Goal: Task Accomplishment & Management: Manage account settings

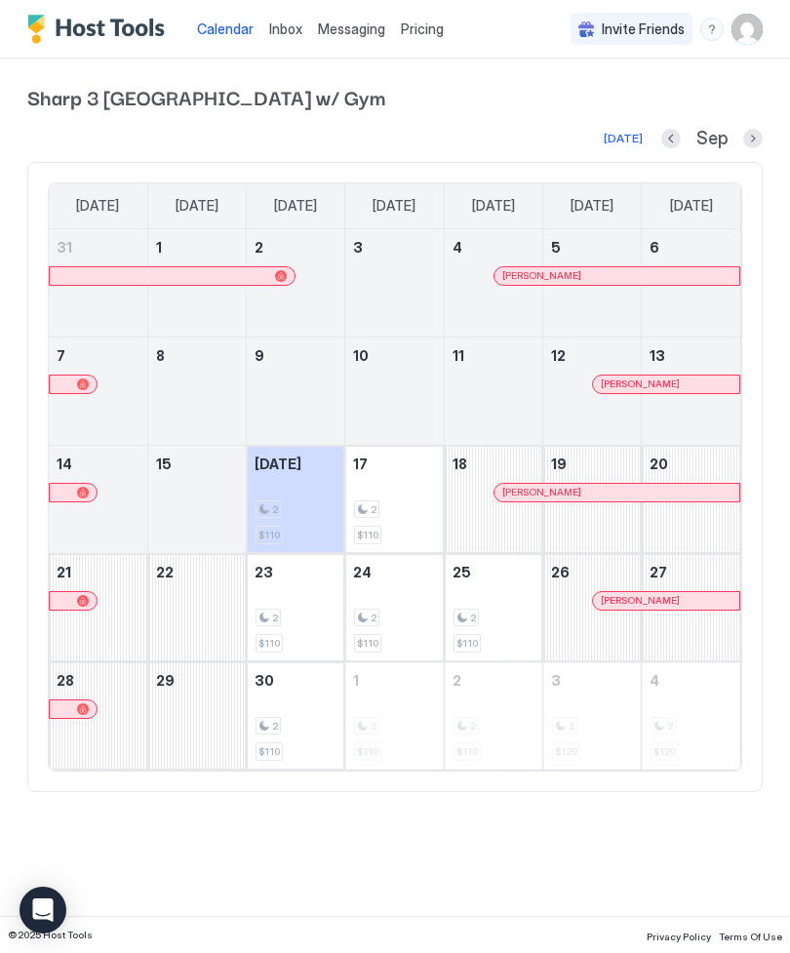
click at [756, 29] on img "User profile" at bounding box center [747, 29] width 31 height 31
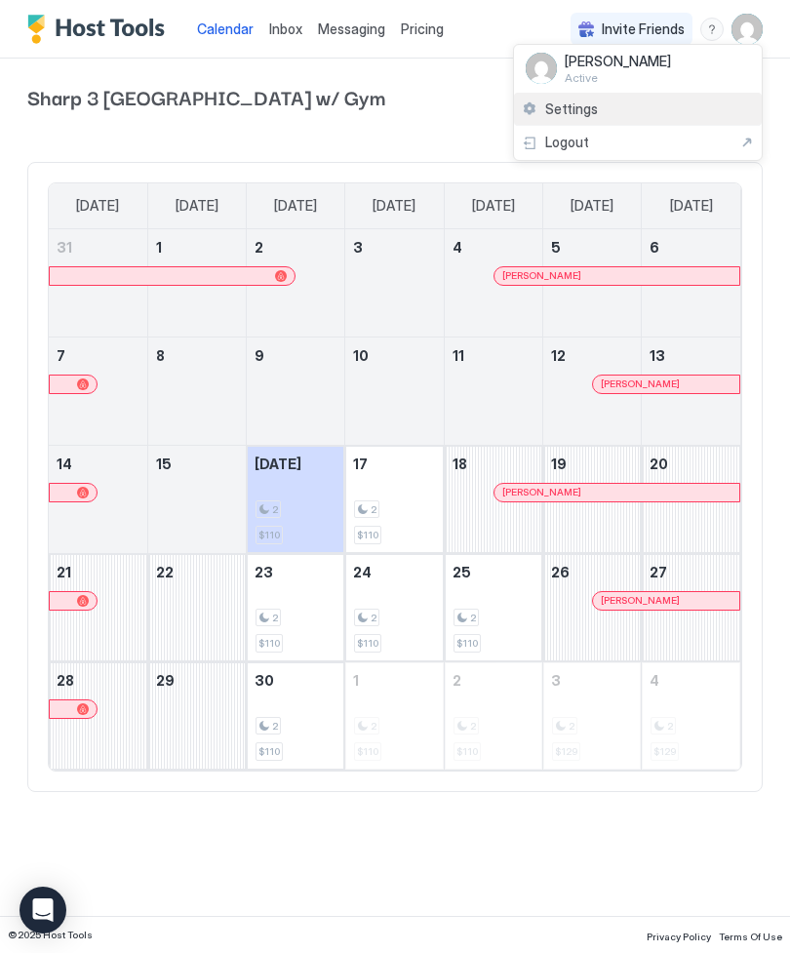
click at [547, 100] on span "Settings" at bounding box center [571, 109] width 53 height 18
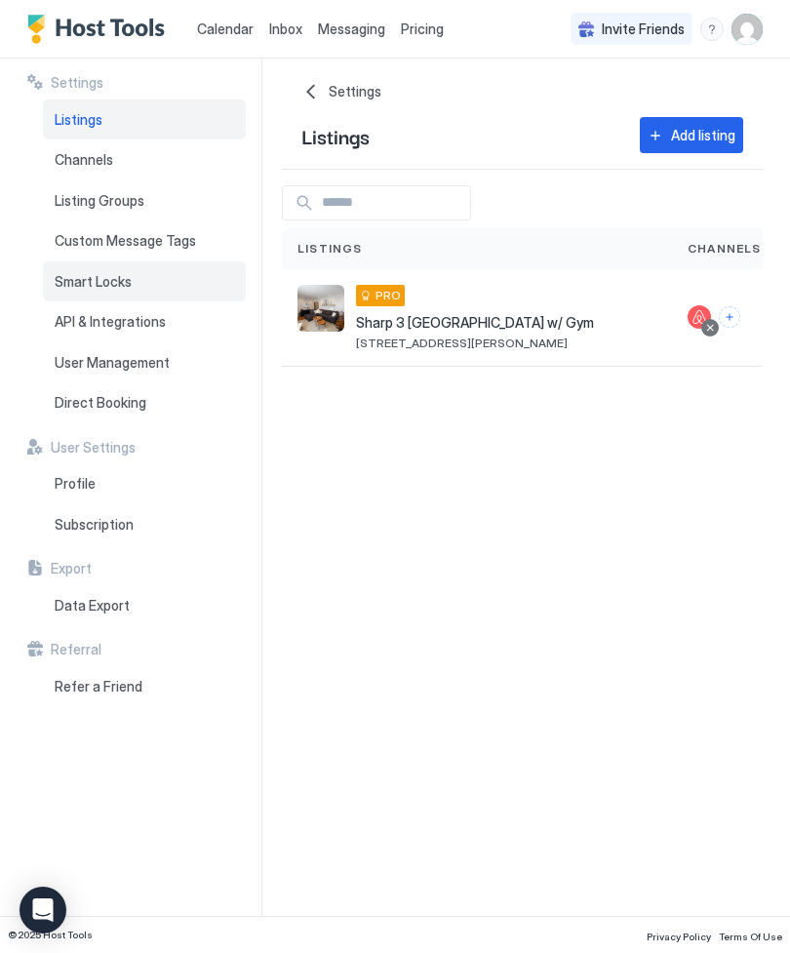
click at [76, 273] on span "Smart Locks" at bounding box center [93, 282] width 77 height 18
click at [96, 283] on span "Smart Locks" at bounding box center [93, 282] width 77 height 18
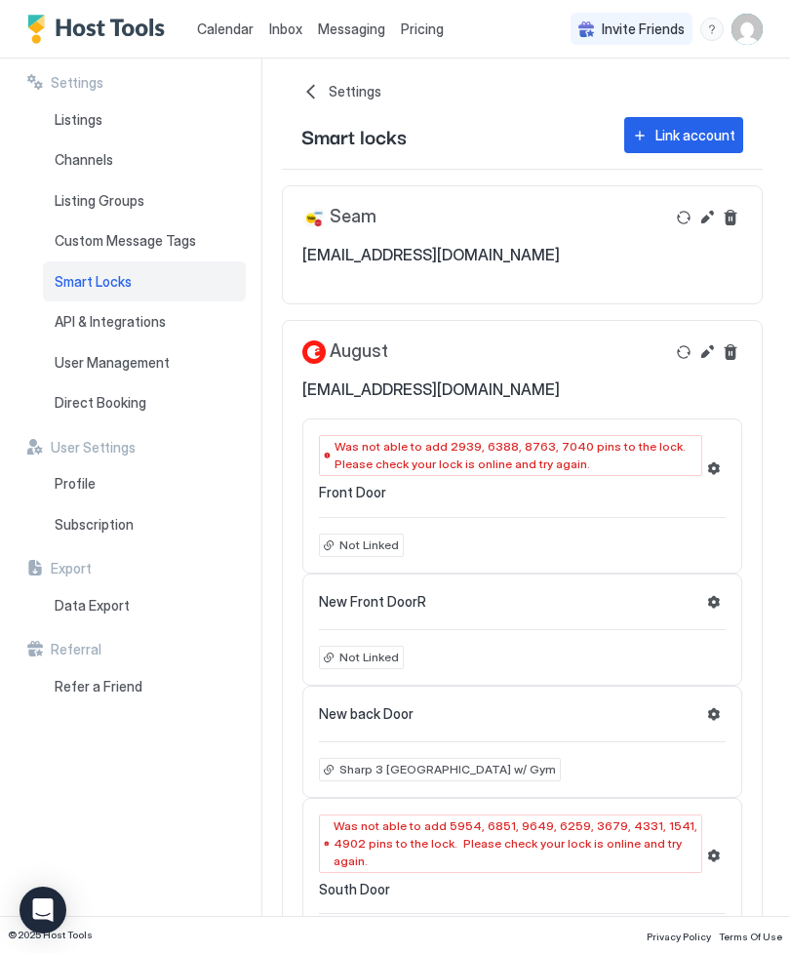
click at [370, 657] on span "Not Linked" at bounding box center [370, 658] width 60 height 18
click at [348, 660] on span "Not Linked" at bounding box center [370, 658] width 60 height 18
click at [702, 606] on button "Settings" at bounding box center [713, 601] width 23 height 23
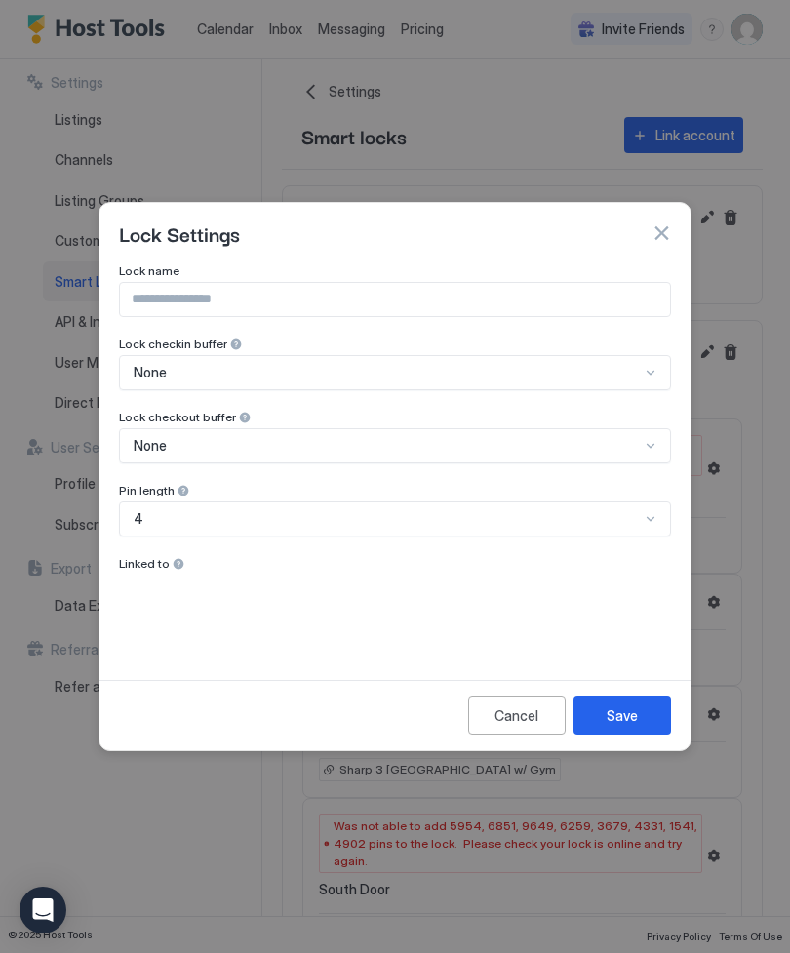
click at [160, 575] on div "Lock name Lock checkin buffer None Lock checkout buffer None Pin length 4 Linke…" at bounding box center [395, 457] width 552 height 389
click at [179, 564] on div at bounding box center [179, 564] width 14 height 14
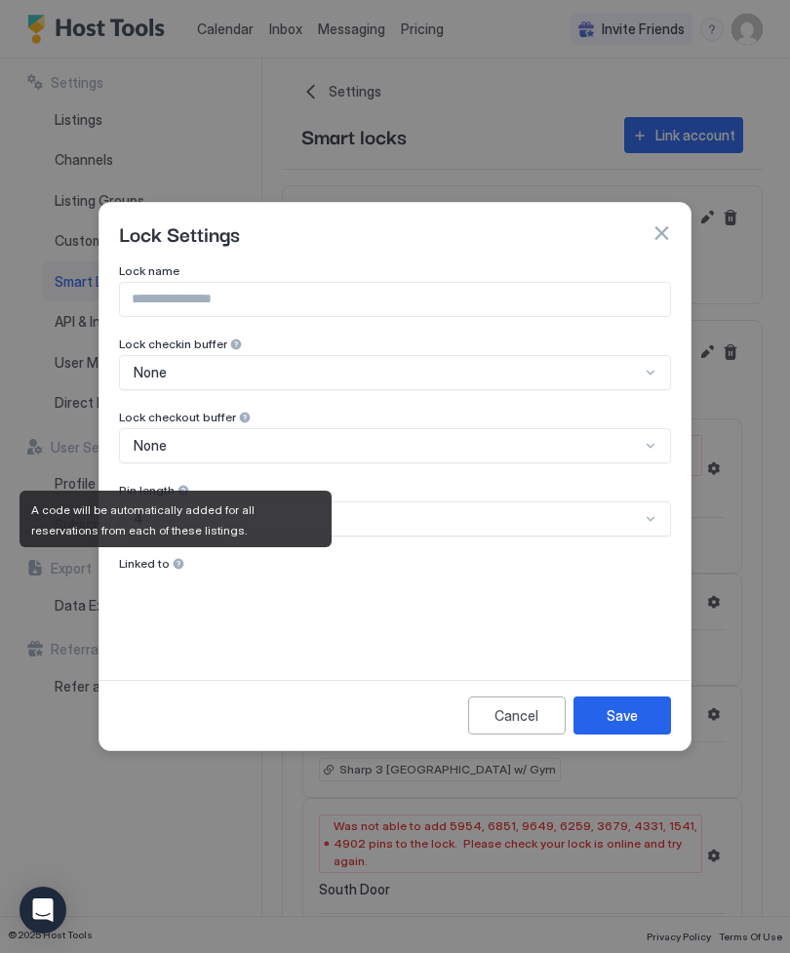
click at [161, 564] on span "Linked to" at bounding box center [144, 563] width 51 height 15
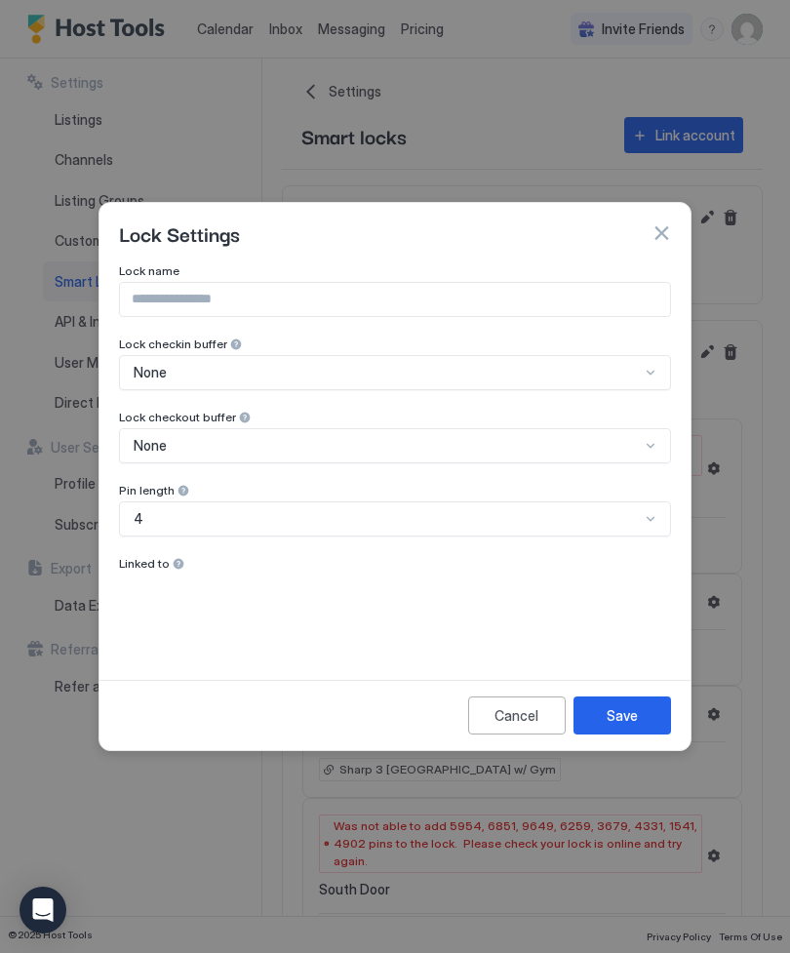
click at [173, 568] on div at bounding box center [179, 564] width 14 height 14
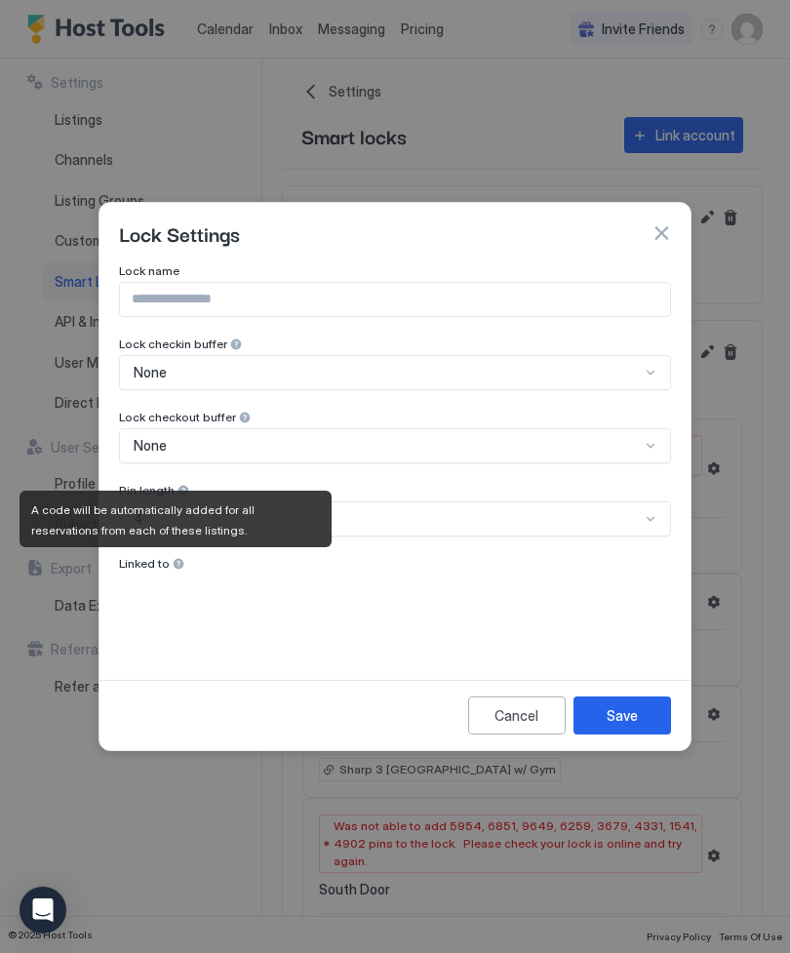
click at [133, 568] on span "Linked to" at bounding box center [144, 563] width 51 height 15
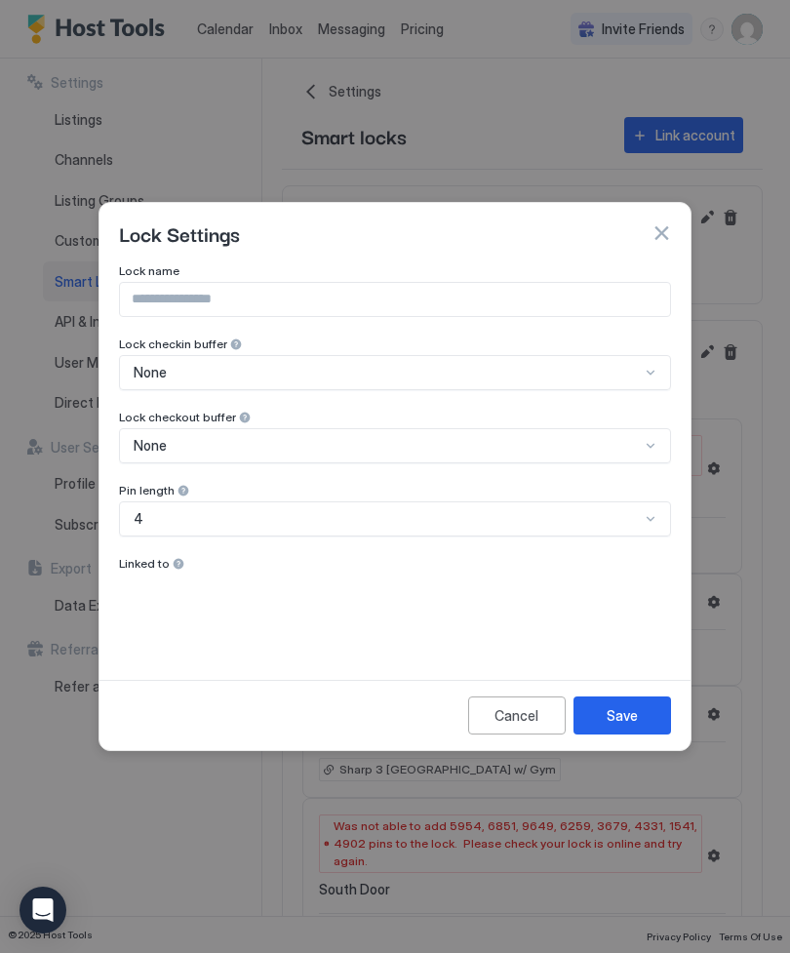
click at [165, 567] on span "Linked to" at bounding box center [144, 563] width 51 height 15
click at [660, 231] on button "button" at bounding box center [662, 233] width 20 height 20
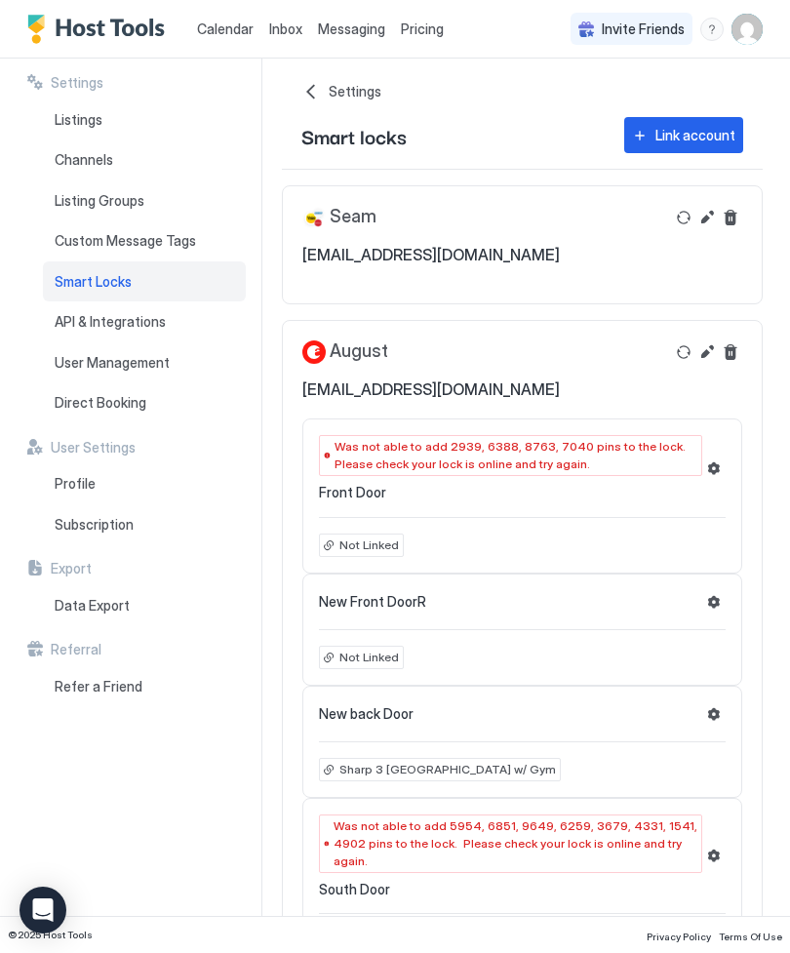
click at [710, 353] on button "Edit" at bounding box center [707, 351] width 23 height 23
click at [709, 356] on button "Edit" at bounding box center [707, 351] width 23 height 23
click at [709, 358] on button "Edit" at bounding box center [707, 351] width 23 height 23
click at [708, 357] on button "Edit" at bounding box center [707, 351] width 23 height 23
click at [374, 666] on div "Not Linked" at bounding box center [361, 657] width 85 height 23
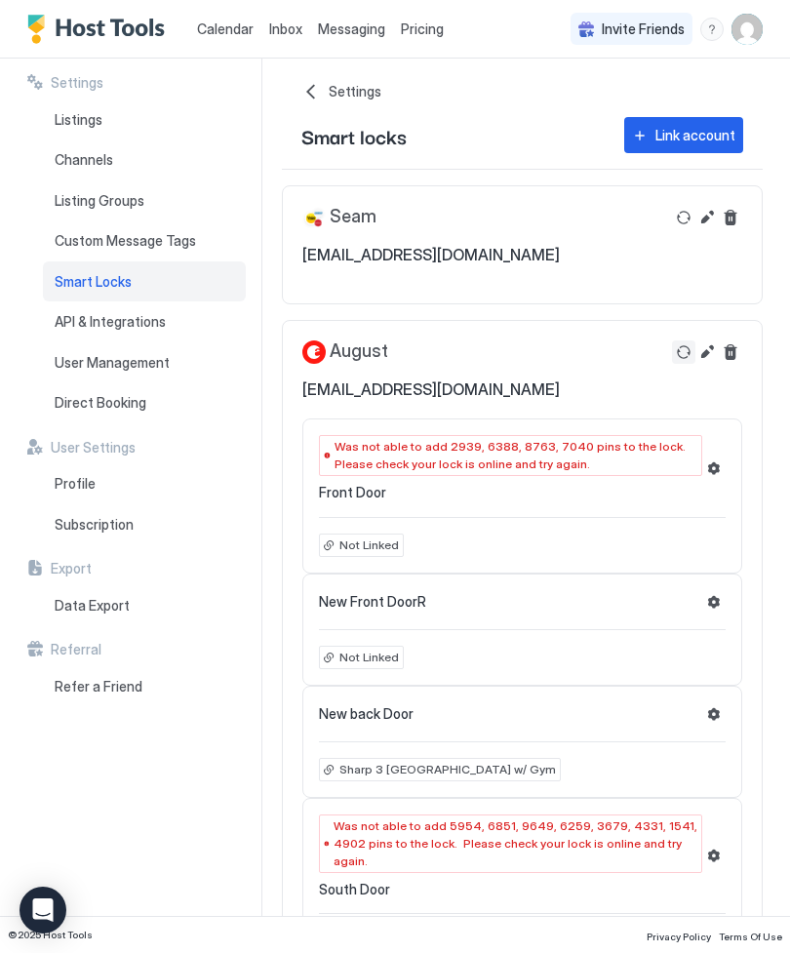
click at [678, 350] on button "Refresh" at bounding box center [683, 351] width 23 height 23
click at [728, 225] on button "Delete" at bounding box center [730, 217] width 23 height 23
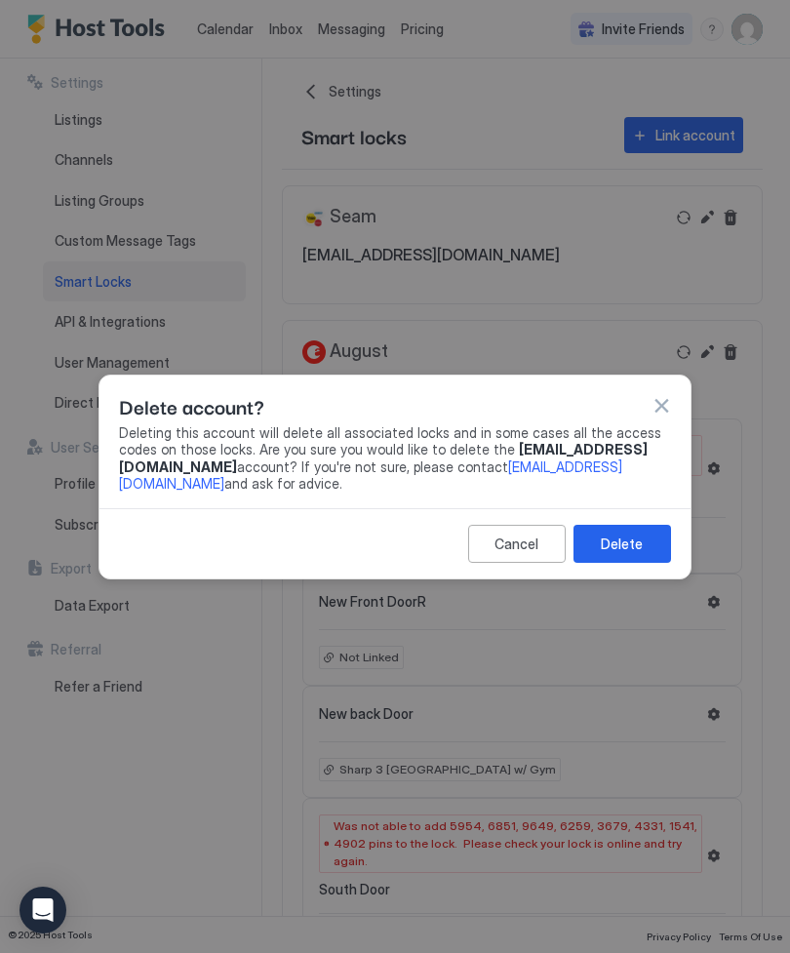
click at [608, 561] on button "Delete" at bounding box center [623, 544] width 98 height 38
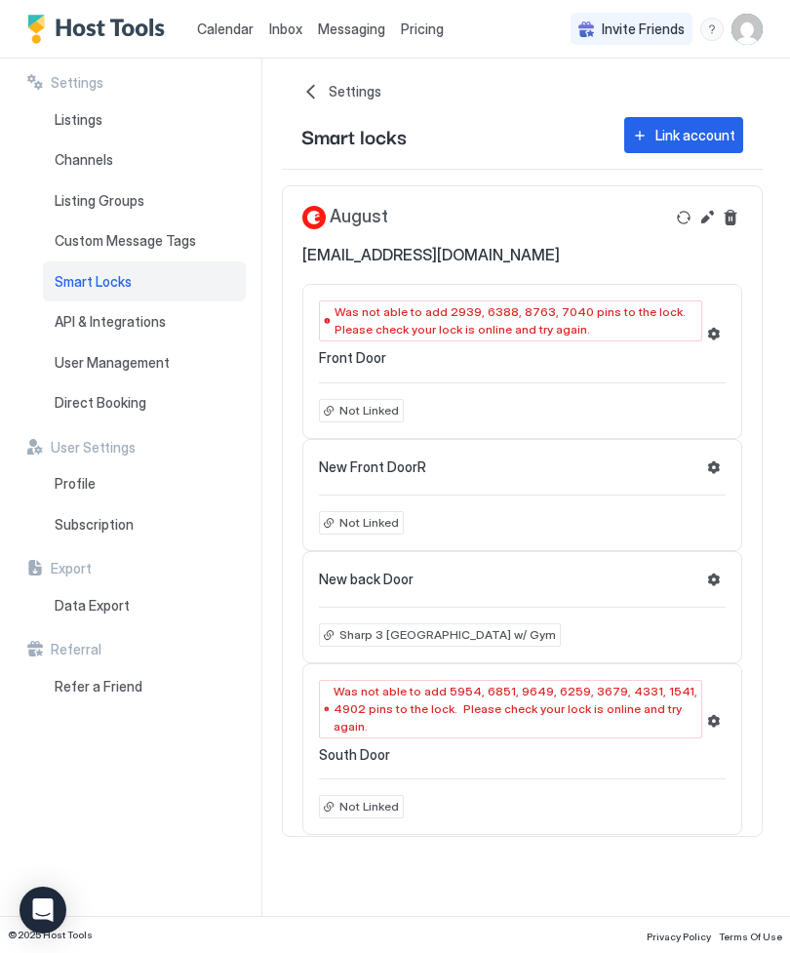
click at [706, 228] on button "Edit" at bounding box center [707, 217] width 23 height 23
click at [373, 524] on span "Not Linked" at bounding box center [370, 523] width 60 height 18
click at [713, 222] on button "Edit" at bounding box center [707, 217] width 23 height 23
click at [355, 577] on span "New back Door" at bounding box center [366, 580] width 95 height 18
click at [372, 526] on span "Not Linked" at bounding box center [370, 523] width 60 height 18
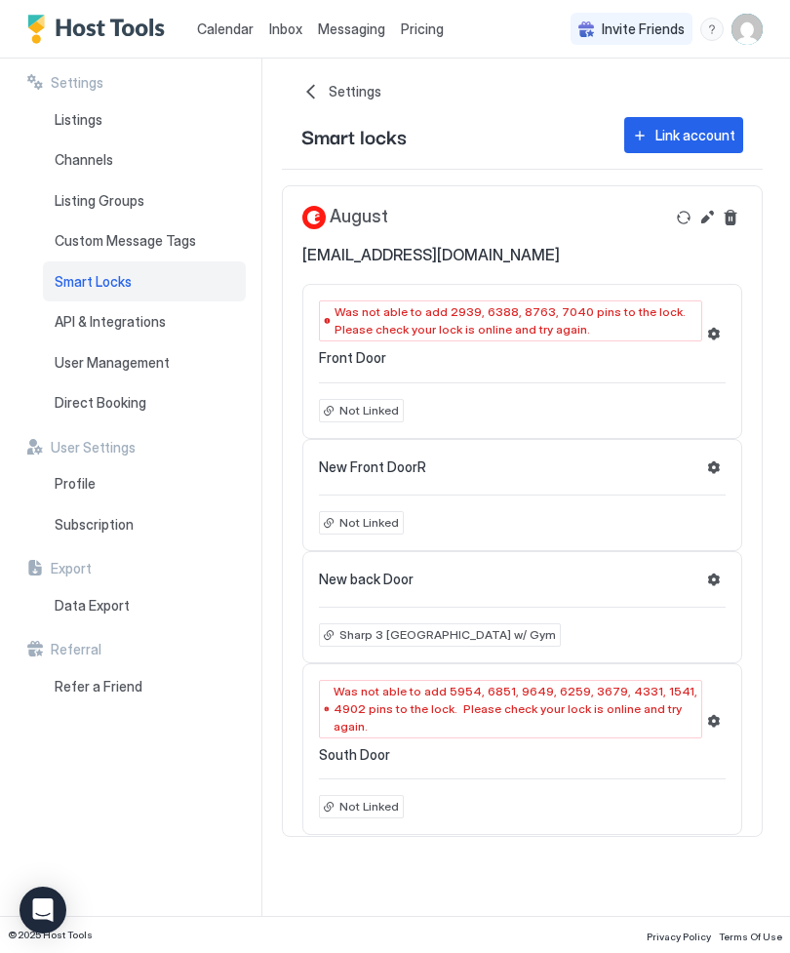
click at [375, 526] on span "Not Linked" at bounding box center [370, 523] width 60 height 18
click at [375, 525] on span "Not Linked" at bounding box center [370, 523] width 60 height 18
click at [337, 526] on div "Not Linked" at bounding box center [361, 522] width 85 height 23
click at [336, 525] on div "Not Linked" at bounding box center [361, 522] width 85 height 23
click at [735, 42] on img "User profile" at bounding box center [747, 29] width 31 height 31
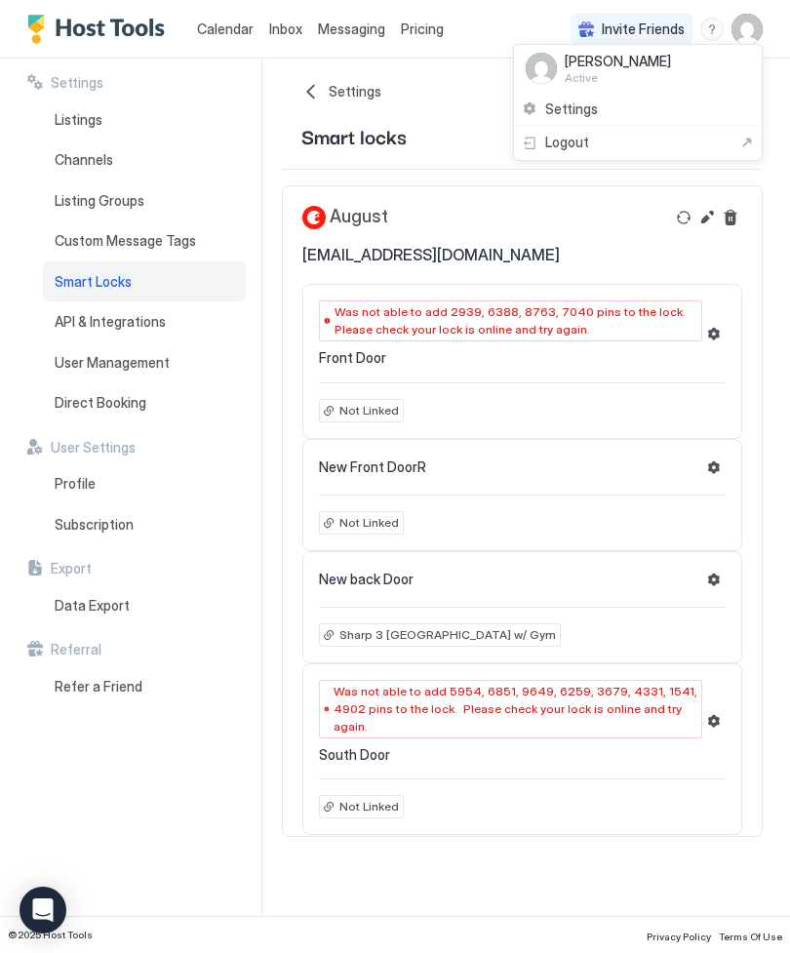
click at [591, 109] on span "Settings" at bounding box center [571, 109] width 53 height 18
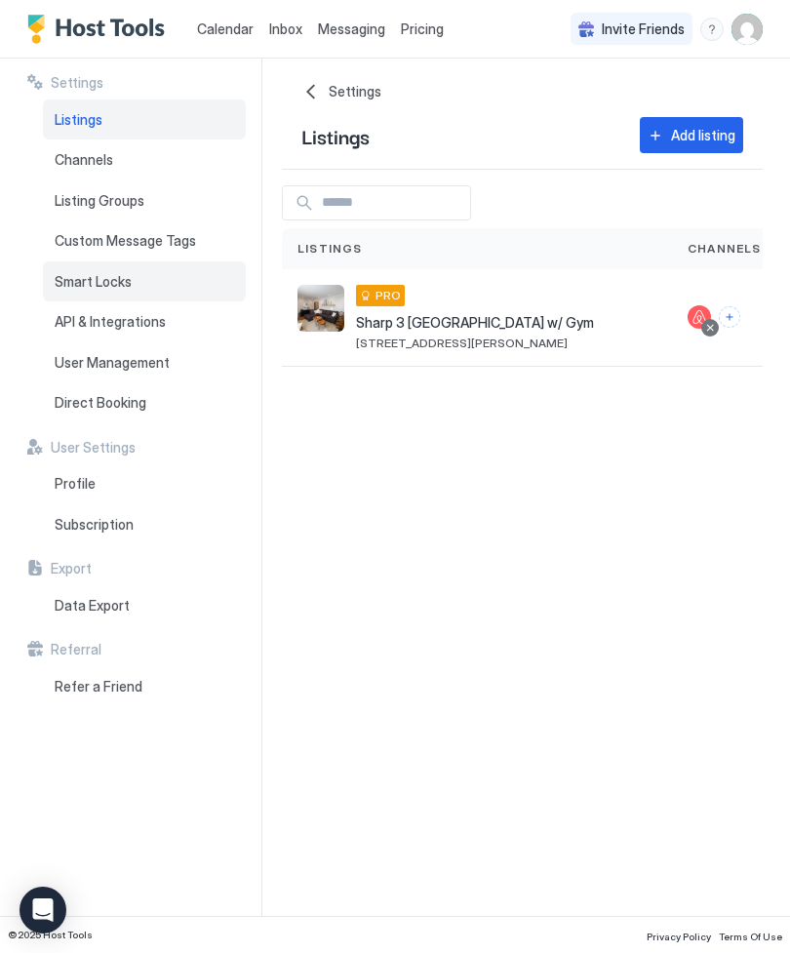
click at [119, 276] on span "Smart Locks" at bounding box center [93, 282] width 77 height 18
click at [115, 275] on span "Smart Locks" at bounding box center [93, 282] width 77 height 18
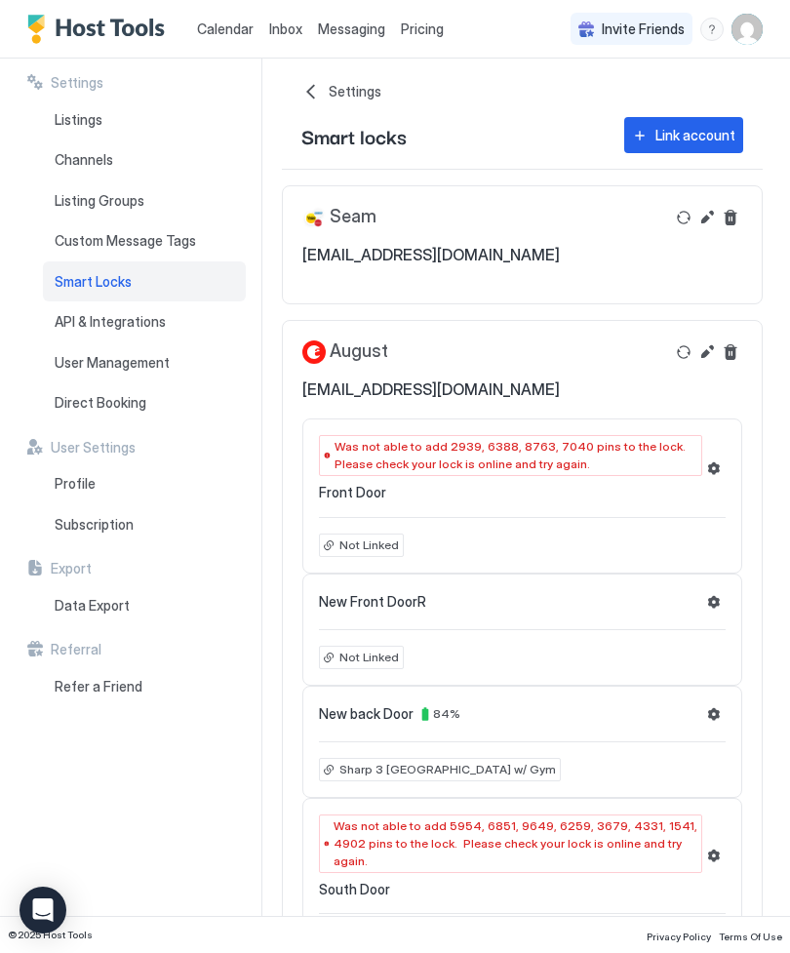
click at [555, 256] on span "[EMAIL_ADDRESS][DOMAIN_NAME]" at bounding box center [431, 255] width 258 height 20
click at [682, 221] on button "Refresh" at bounding box center [683, 217] width 23 height 23
click at [657, 268] on div "Seam crtqhwgh7z@privaterelay.appleid.com" at bounding box center [522, 235] width 479 height 98
click at [92, 398] on span "Direct Booking" at bounding box center [101, 403] width 92 height 18
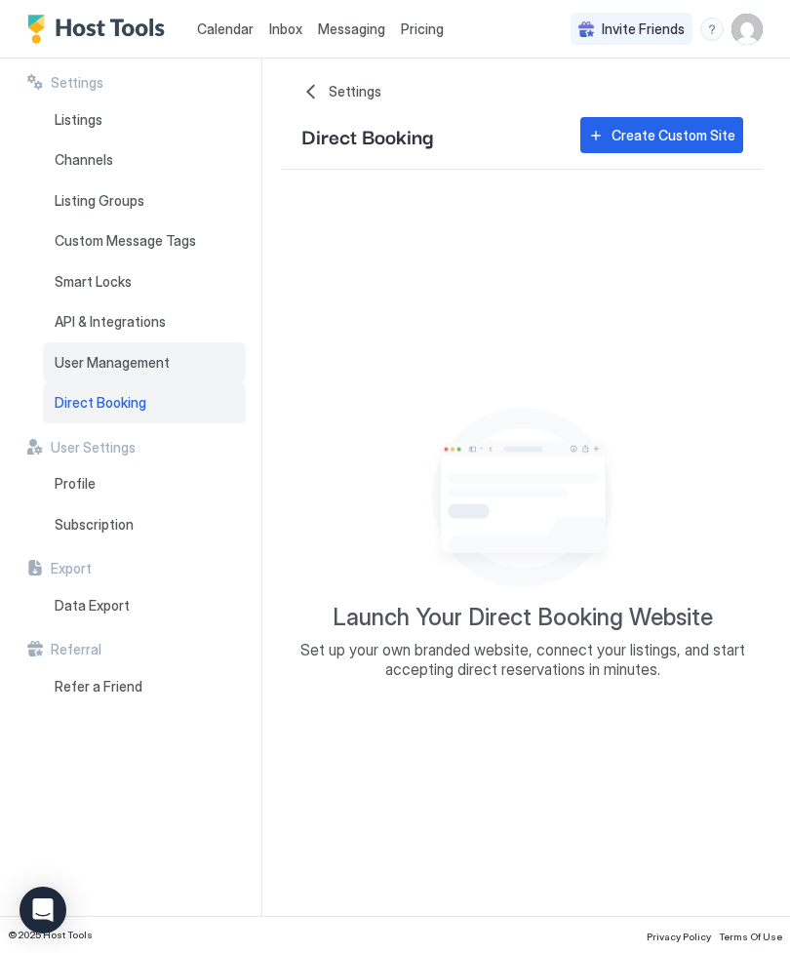
click at [101, 366] on span "User Management" at bounding box center [112, 363] width 115 height 18
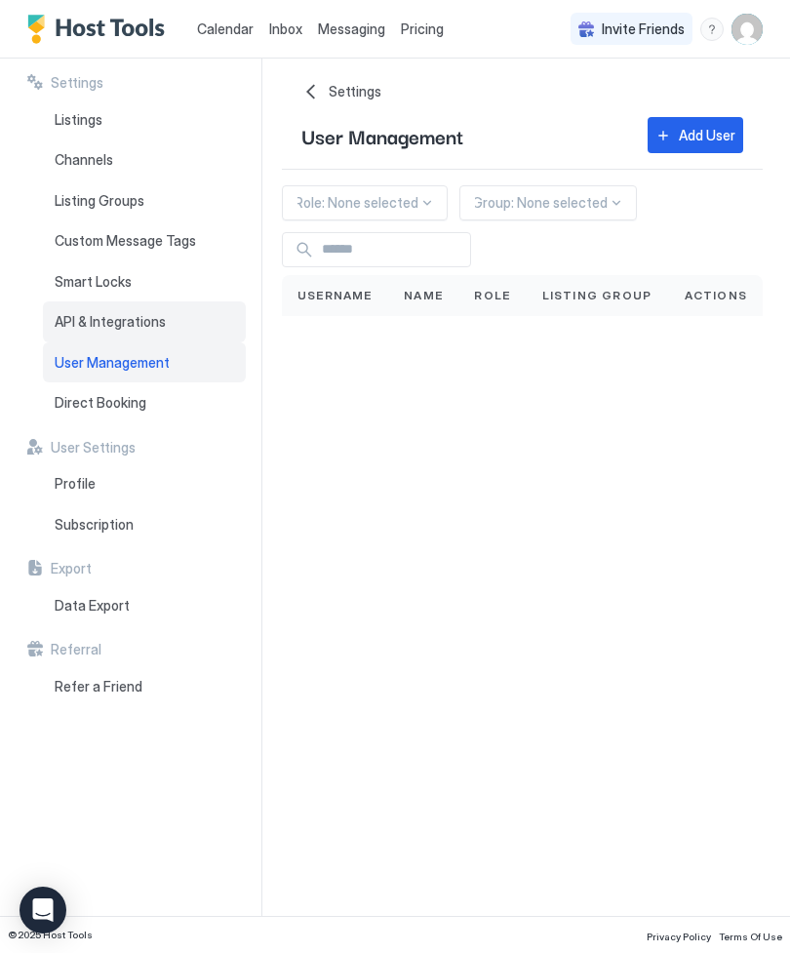
click at [96, 321] on span "API & Integrations" at bounding box center [110, 322] width 111 height 18
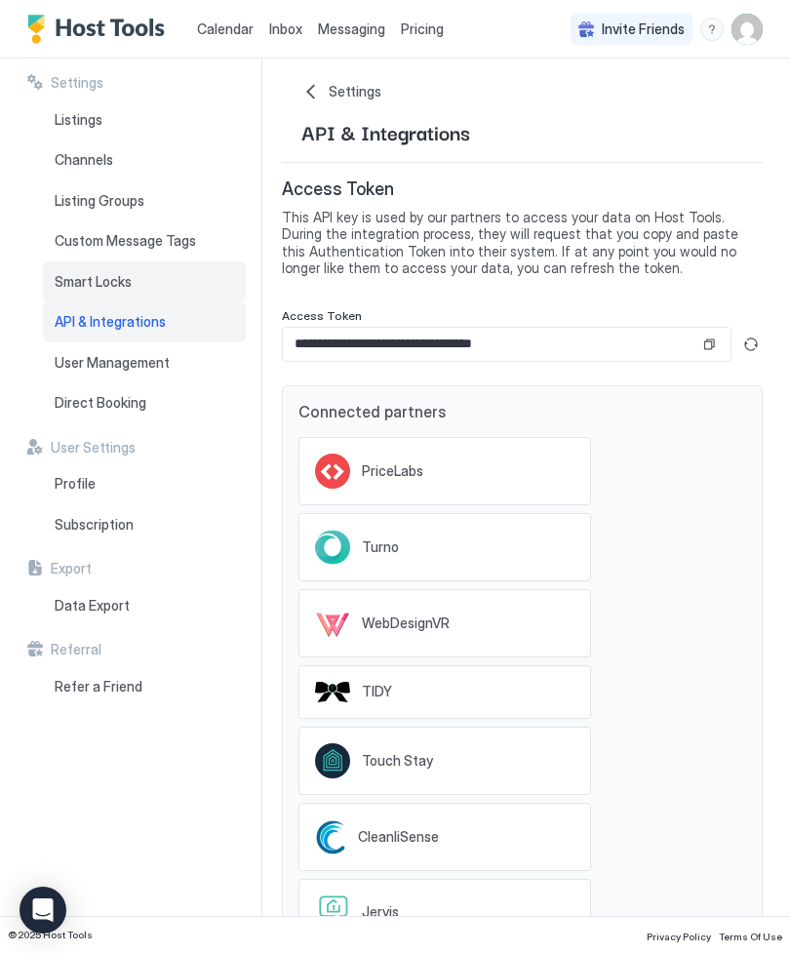
click at [98, 277] on span "Smart Locks" at bounding box center [93, 282] width 77 height 18
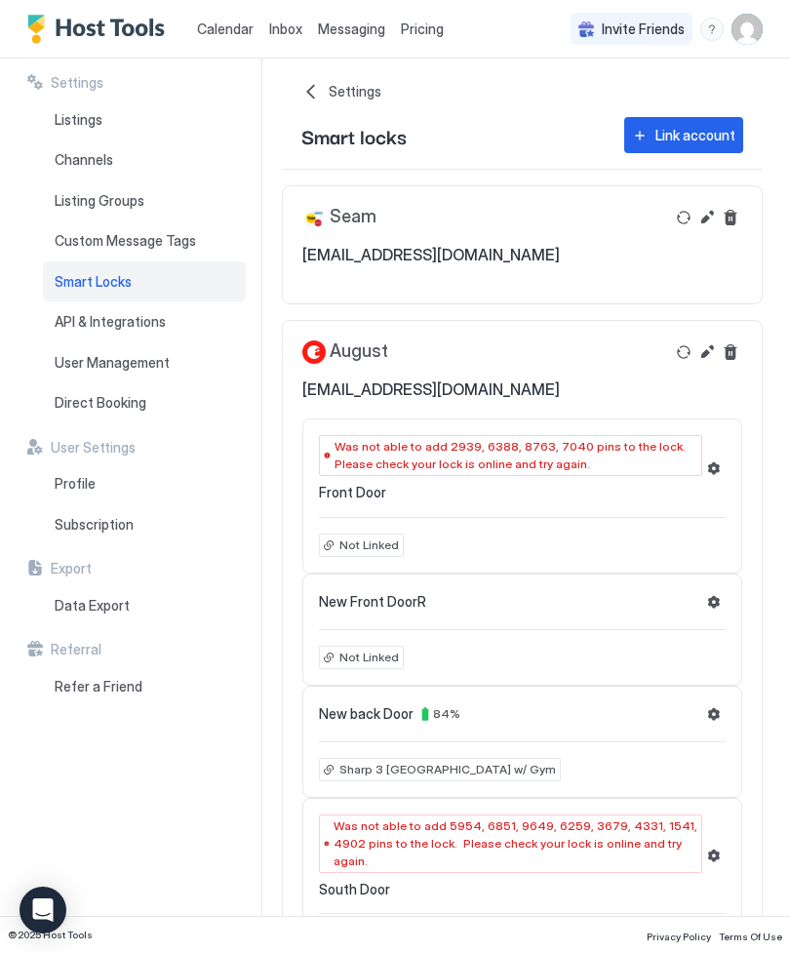
click at [704, 716] on button "Settings" at bounding box center [713, 713] width 23 height 23
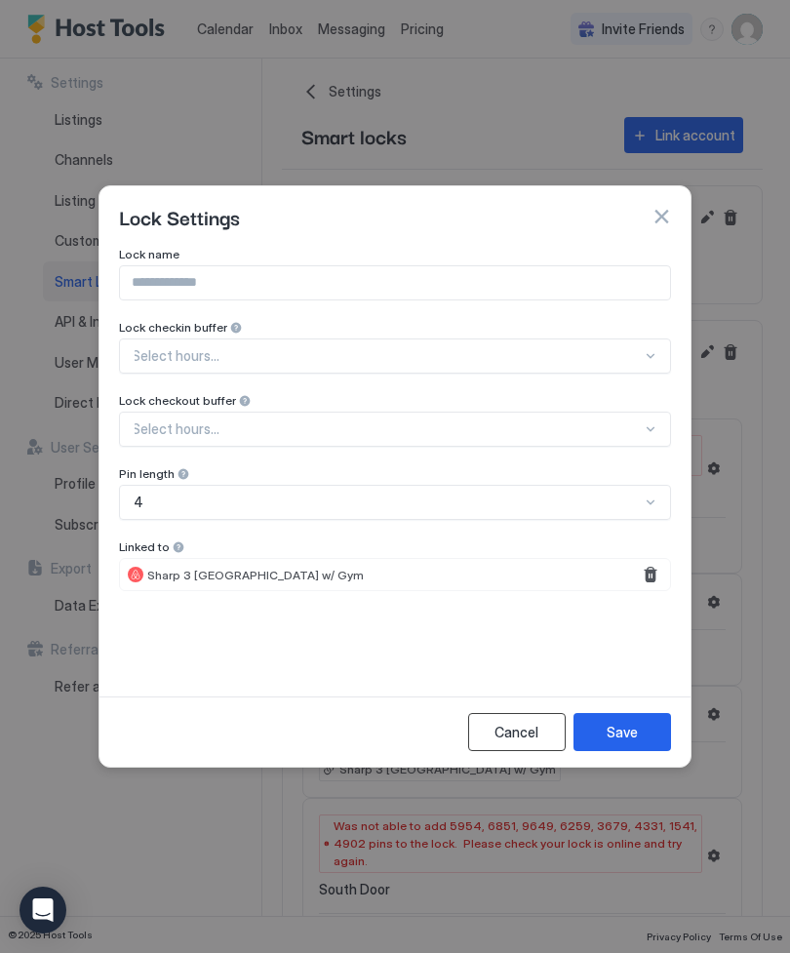
click at [512, 728] on div "Cancel" at bounding box center [517, 732] width 44 height 20
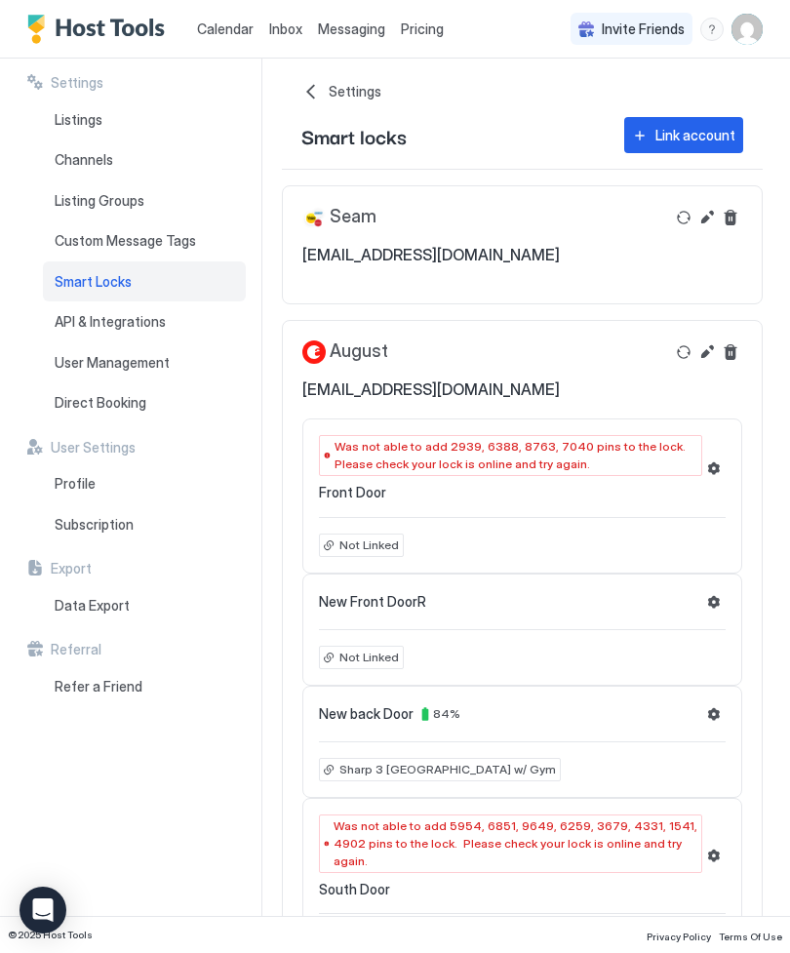
click at [709, 600] on button "Settings" at bounding box center [713, 601] width 23 height 23
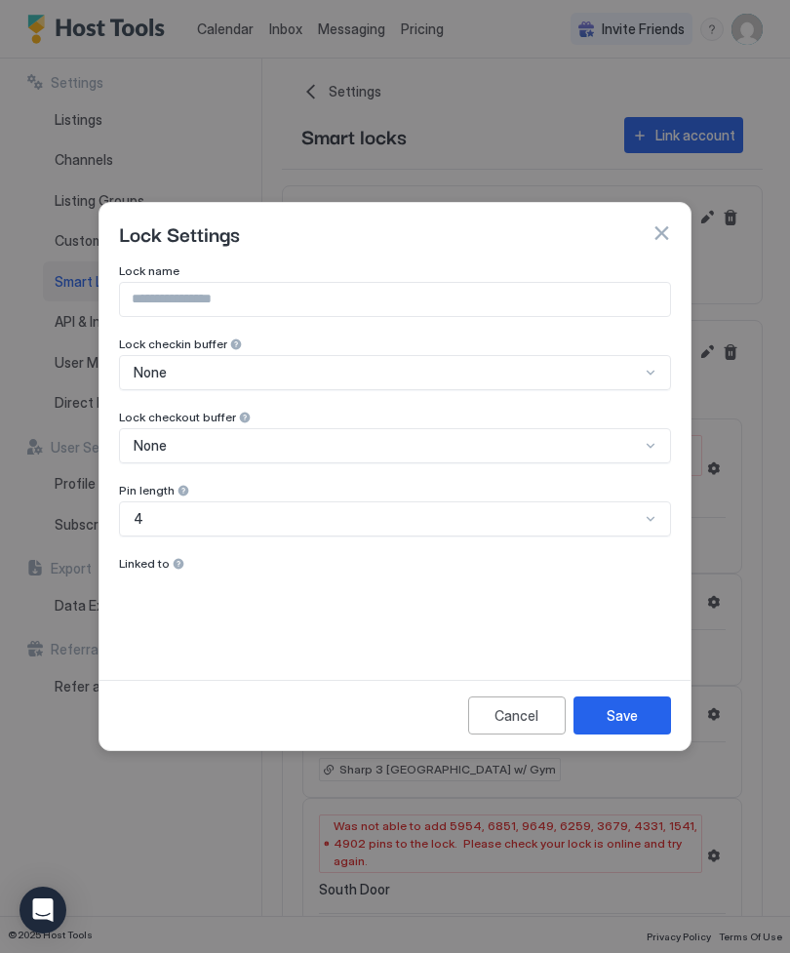
click at [163, 563] on span "Linked to" at bounding box center [144, 563] width 51 height 15
click at [162, 569] on span "Linked to" at bounding box center [144, 563] width 51 height 15
click at [134, 572] on div "Linked to" at bounding box center [395, 565] width 552 height 19
click at [133, 572] on div "Linked to" at bounding box center [395, 565] width 552 height 19
click at [165, 580] on div "Lock name Lock checkin buffer None Lock checkout buffer None Pin length 4 Linke…" at bounding box center [395, 457] width 552 height 389
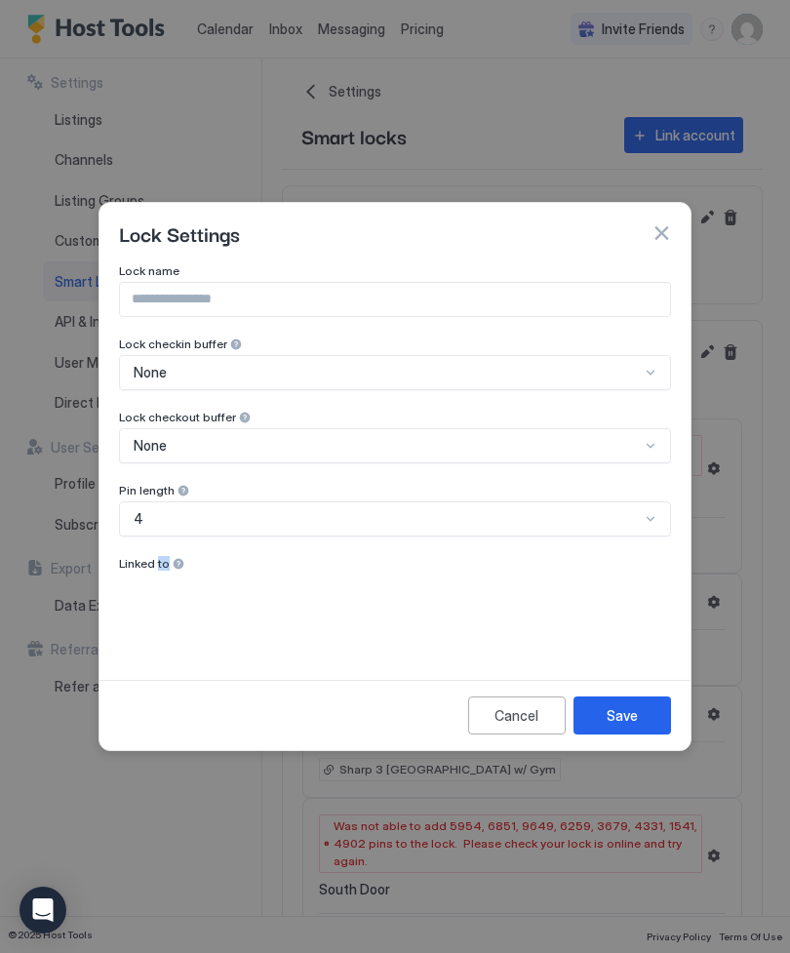
click at [660, 239] on button "button" at bounding box center [662, 233] width 20 height 20
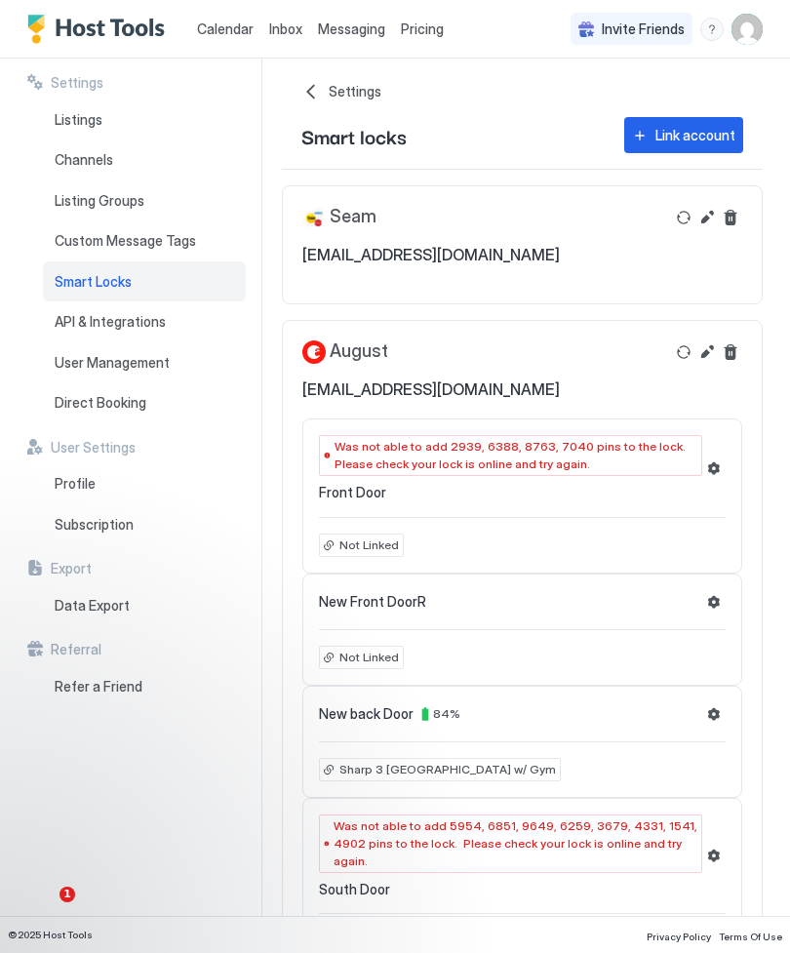
click at [734, 29] on img "User profile" at bounding box center [747, 29] width 31 height 31
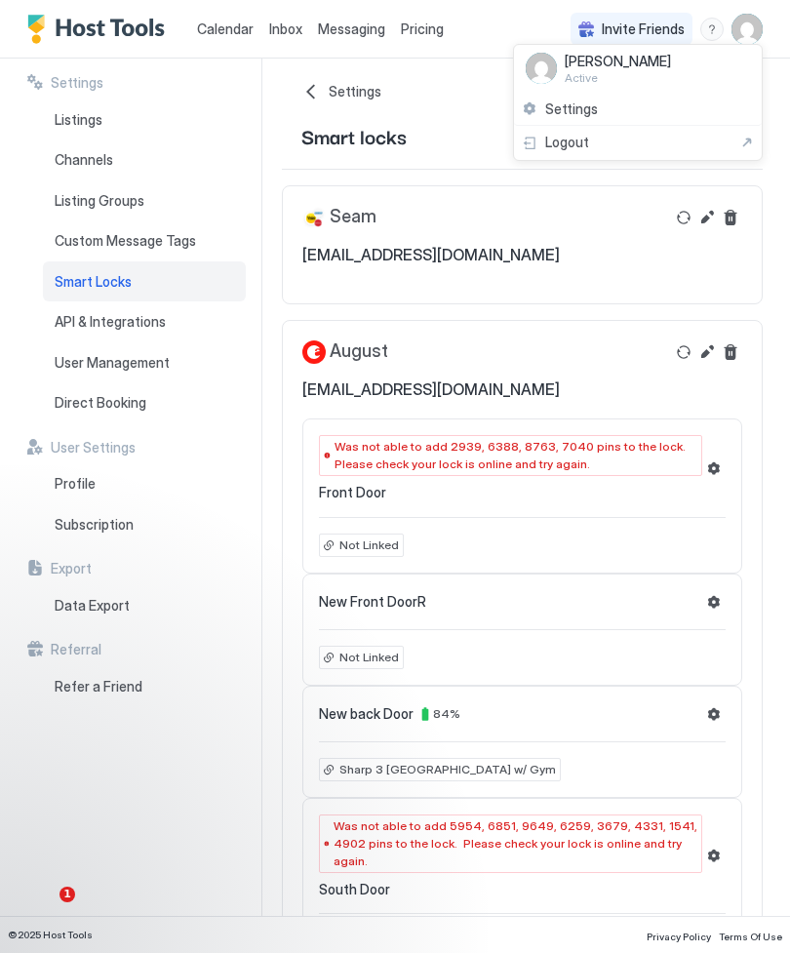
click at [579, 117] on div "Settings" at bounding box center [638, 110] width 248 height 34
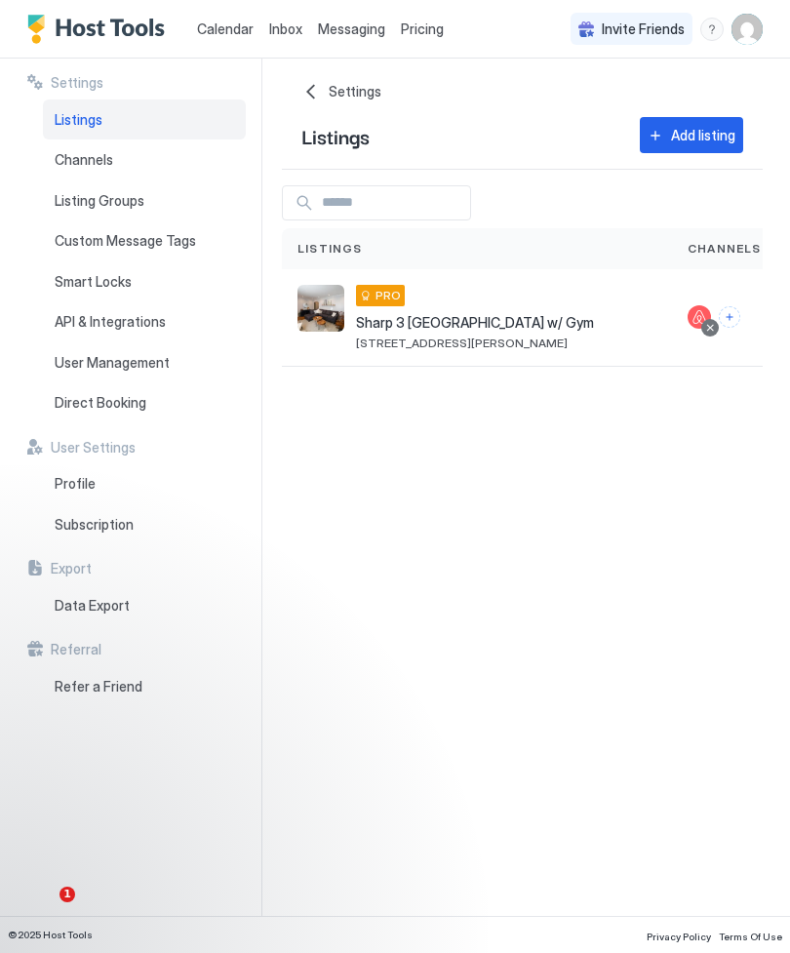
click at [512, 306] on div "Sharp 3 BR Near Campus & Hospital w/ Gym 2010 Southwest Webster Avenue, Topeka,…" at bounding box center [475, 317] width 238 height 65
click at [525, 271] on div "Sharp 3 BR Near Campus & Hospital w/ Gym 2010 Southwest Webster Avenue, Topeka,…" at bounding box center [477, 318] width 390 height 98
click at [493, 276] on div "Sharp 3 BR Near Campus & Hospital w/ Gym 2010 Southwest Webster Avenue, Topeka,…" at bounding box center [477, 318] width 390 height 98
click at [390, 310] on div "Sharp 3 BR Near Campus & Hospital w/ Gym 2010 Southwest Webster Avenue, Topeka,…" at bounding box center [475, 317] width 238 height 65
click at [733, 320] on button "Connect channels" at bounding box center [729, 316] width 21 height 21
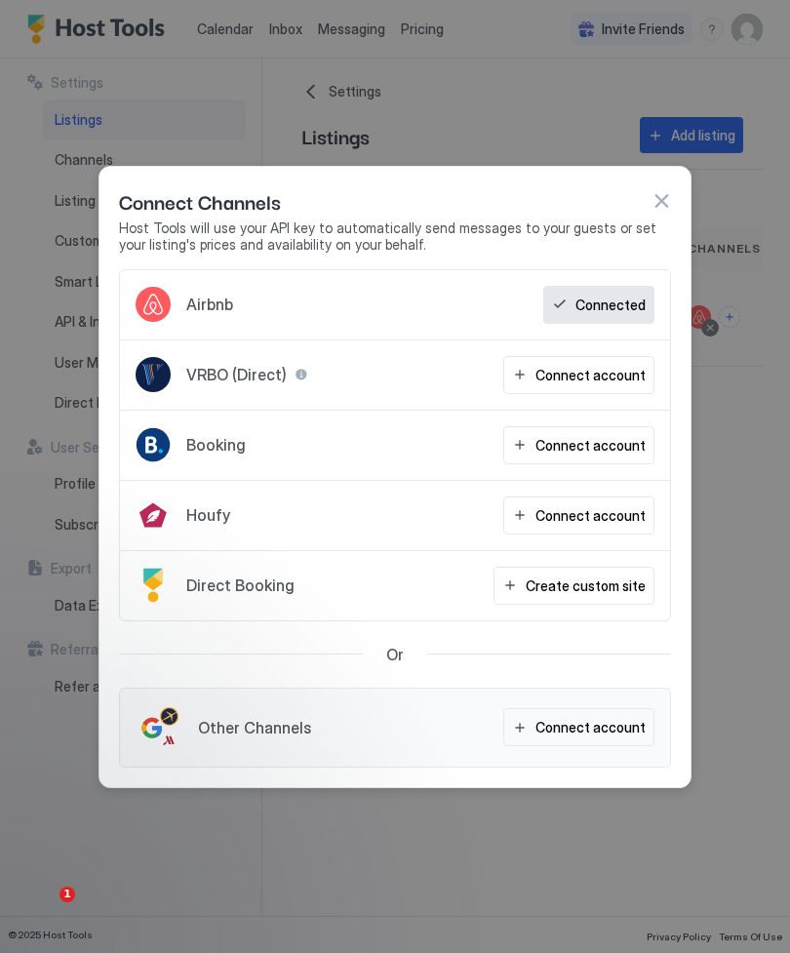
click at [660, 208] on button "button" at bounding box center [662, 201] width 20 height 20
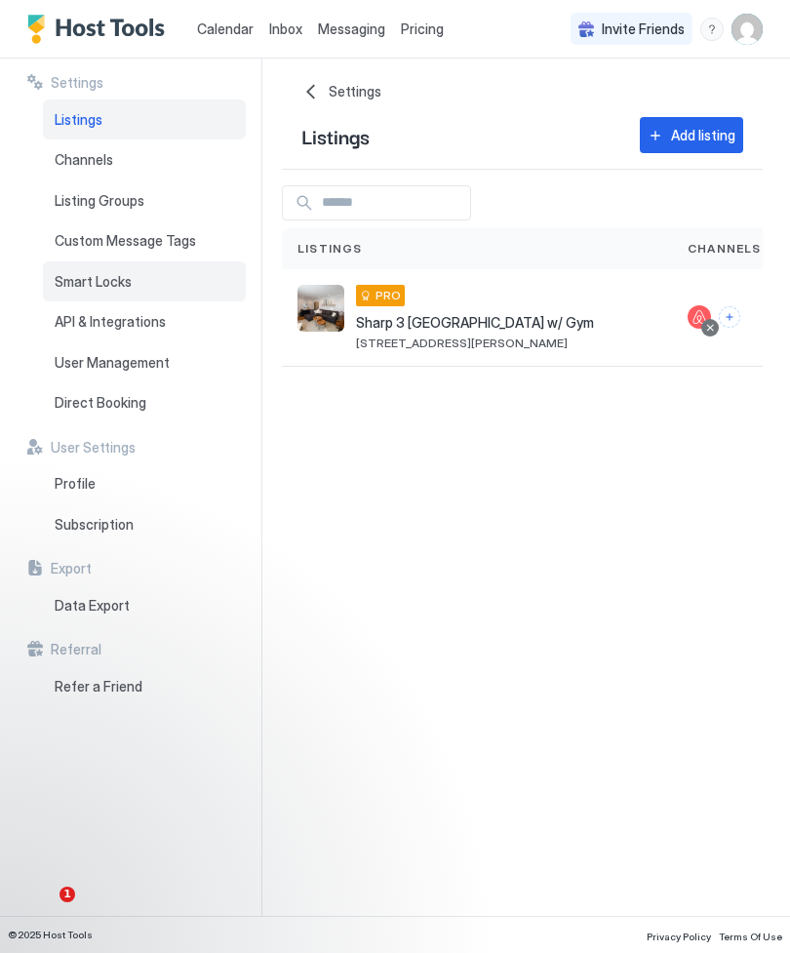
click at [95, 278] on span "Smart Locks" at bounding box center [93, 282] width 77 height 18
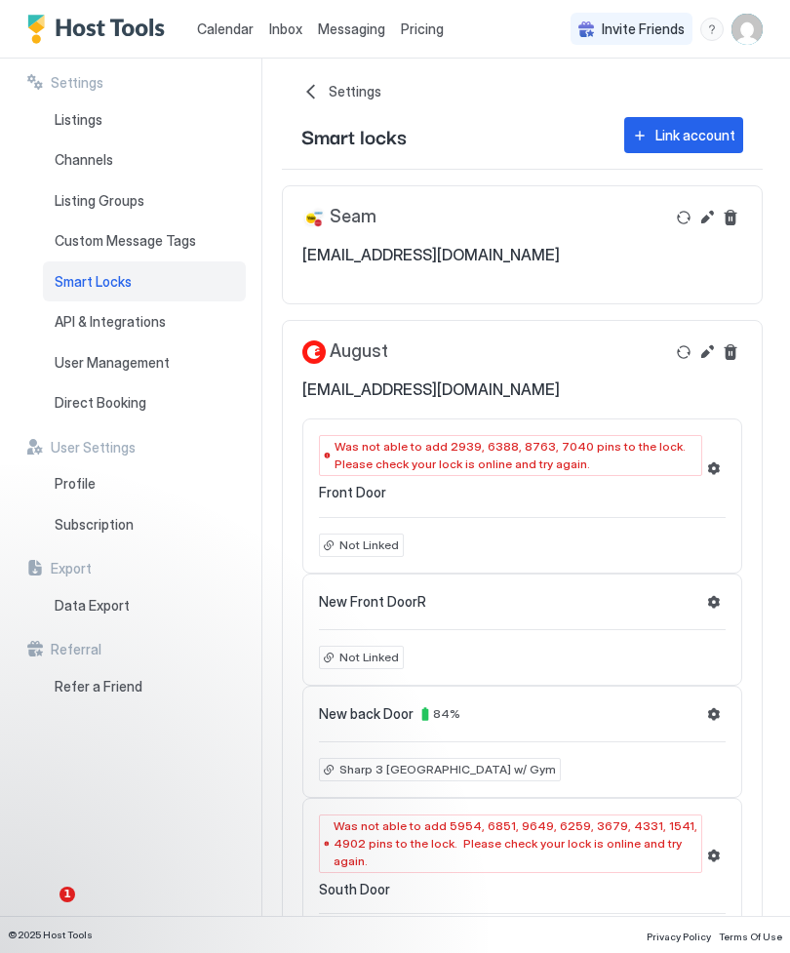
click at [345, 616] on div "New Front DoorR Not Linked" at bounding box center [522, 630] width 440 height 112
click at [350, 665] on div "Not Linked" at bounding box center [361, 657] width 85 height 23
click at [345, 665] on div "Not Linked" at bounding box center [361, 657] width 85 height 23
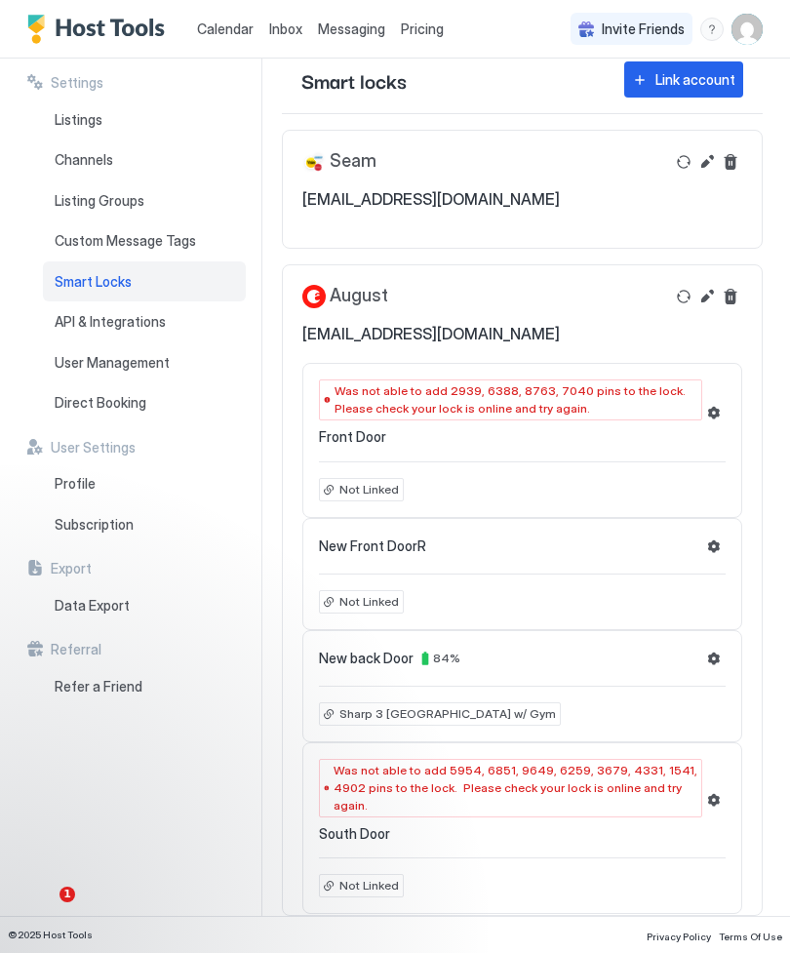
scroll to position [56, 0]
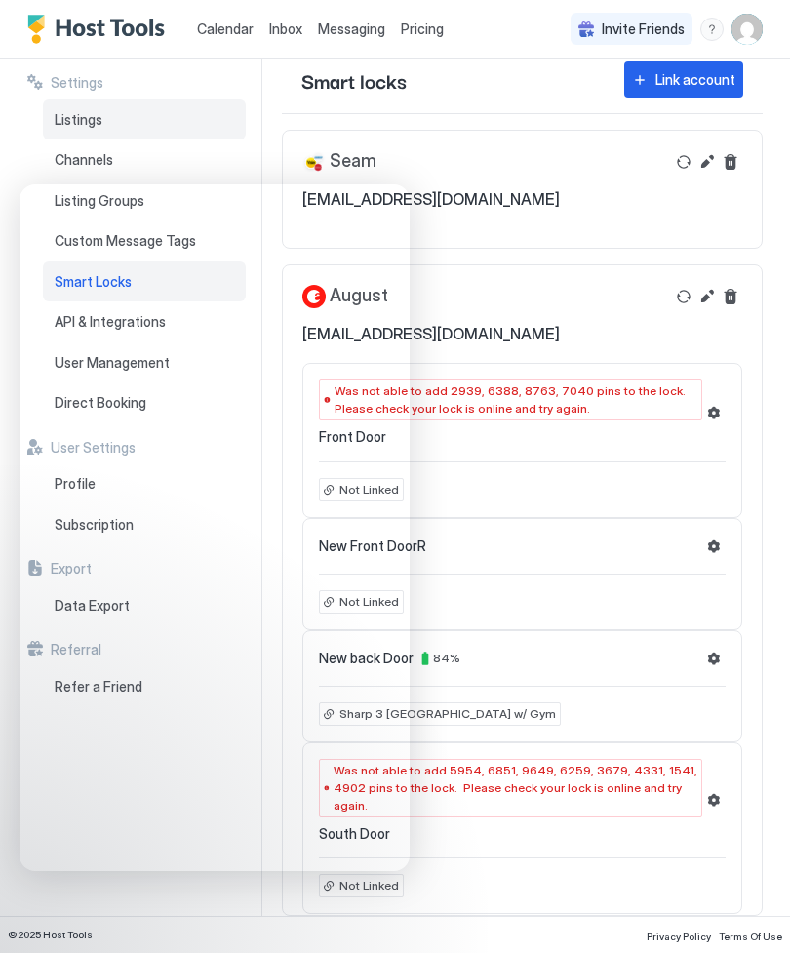
click at [86, 122] on span "Listings" at bounding box center [79, 120] width 48 height 18
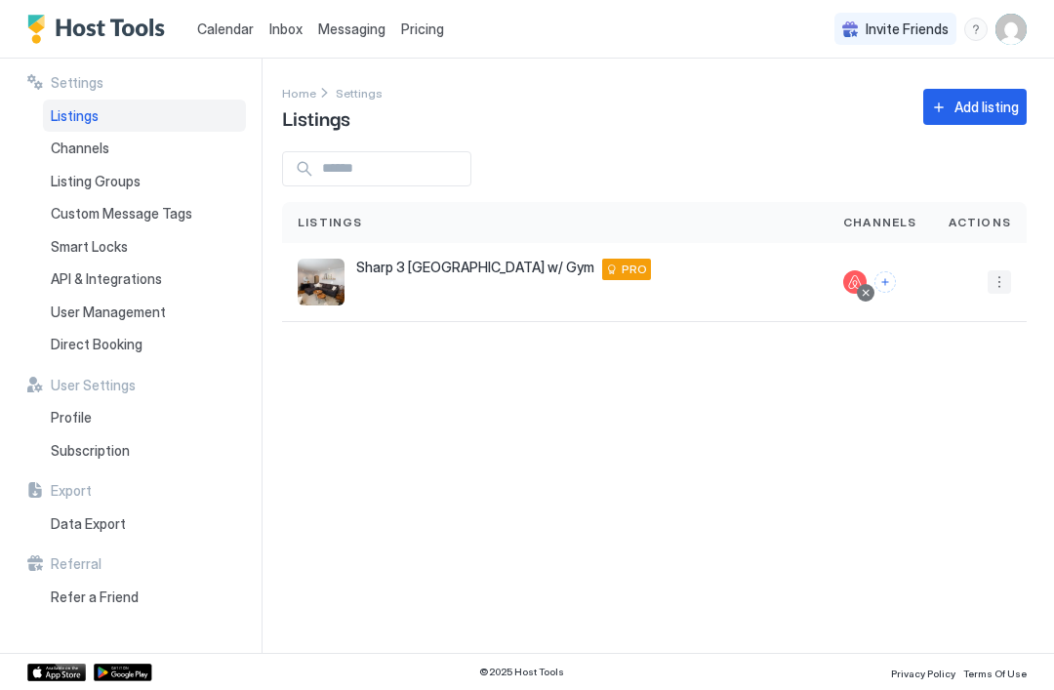
click at [789, 284] on button "More options" at bounding box center [998, 281] width 23 height 23
click at [789, 379] on span "Listing Settings" at bounding box center [954, 372] width 87 height 15
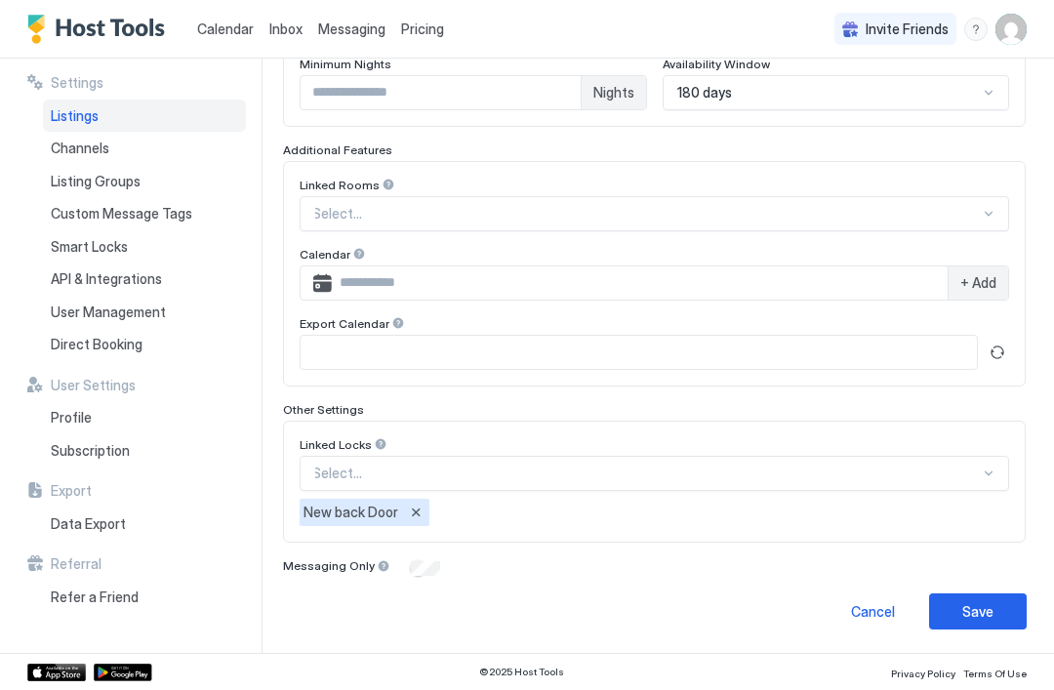
scroll to position [567, 0]
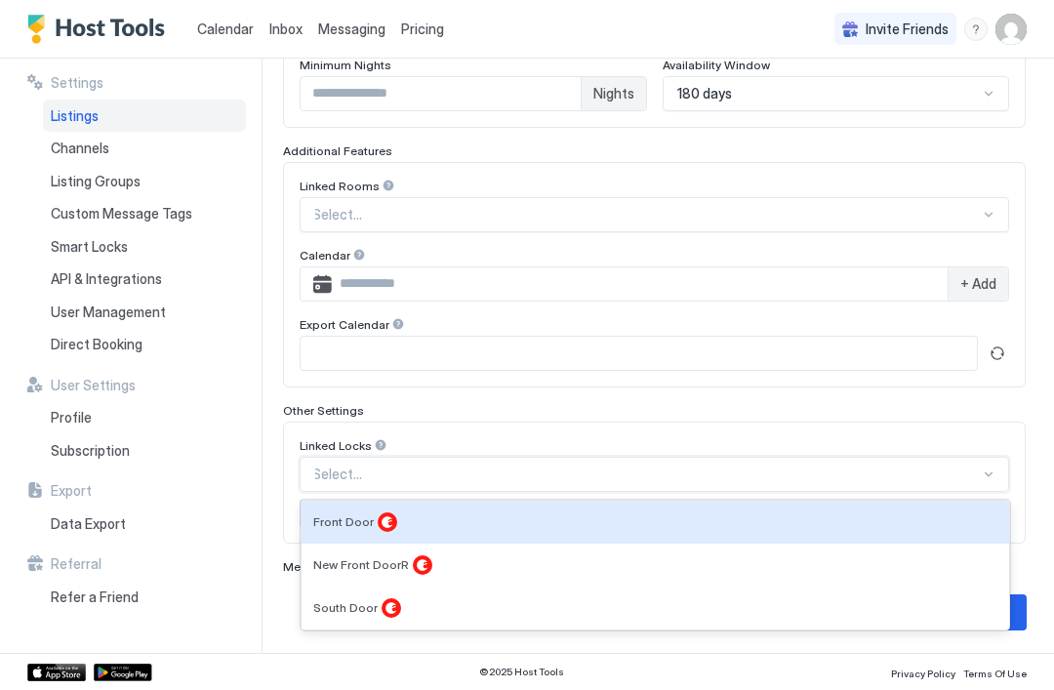
click at [349, 563] on span "New Front DoorR" at bounding box center [361, 564] width 96 height 15
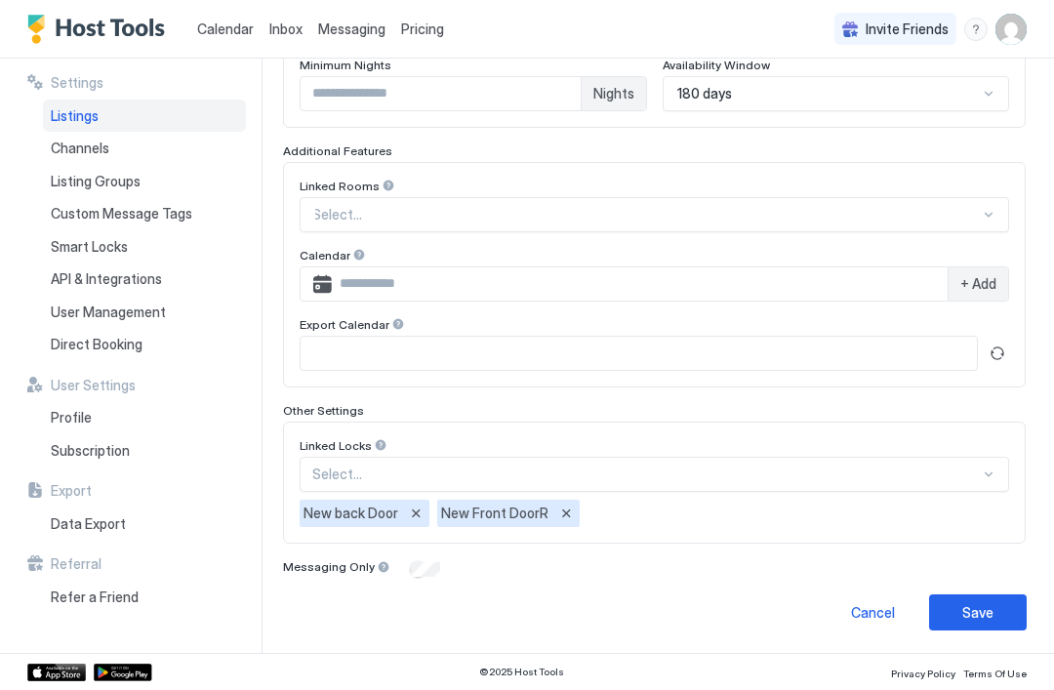
click at [789, 619] on div "Save" at bounding box center [977, 612] width 31 height 20
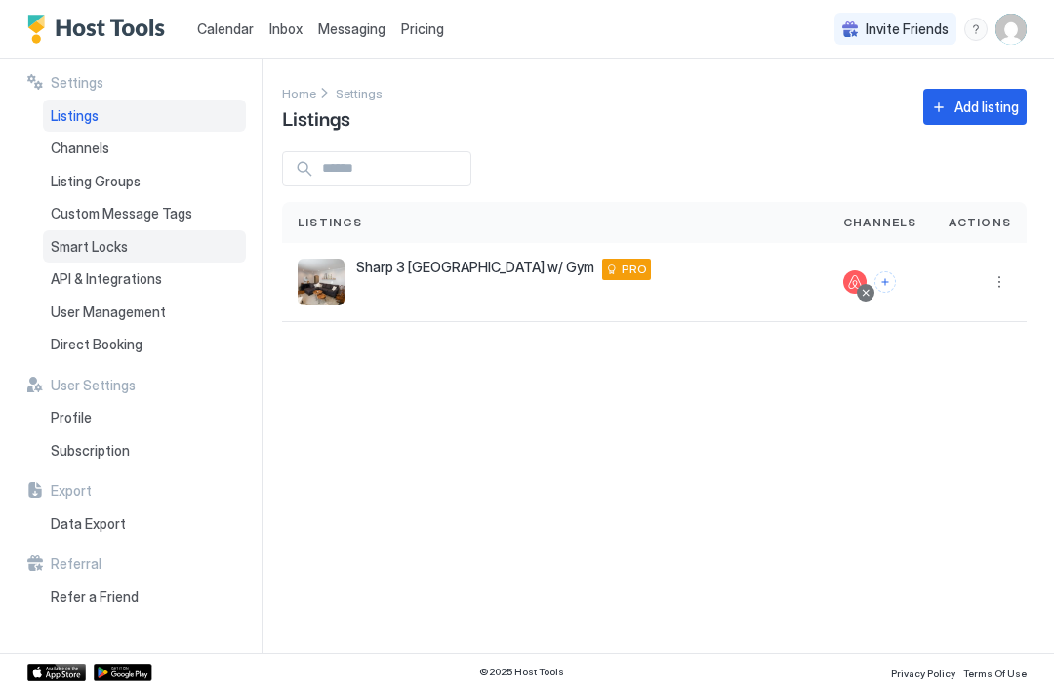
click at [91, 251] on span "Smart Locks" at bounding box center [89, 247] width 77 height 18
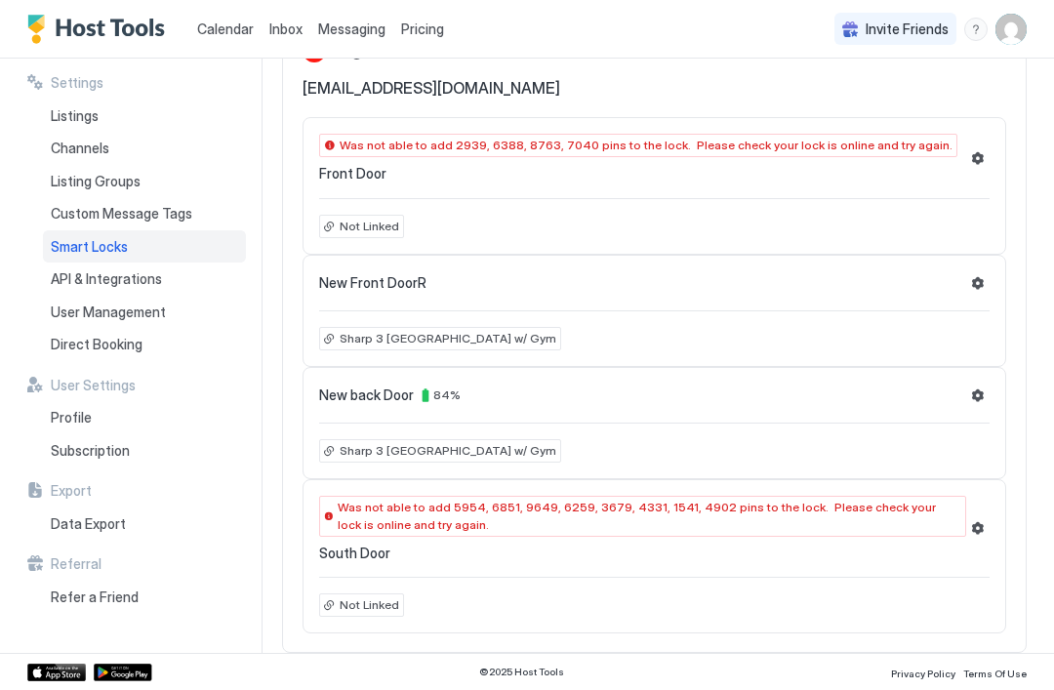
scroll to position [267, 0]
click at [789, 532] on button "Settings" at bounding box center [977, 527] width 23 height 23
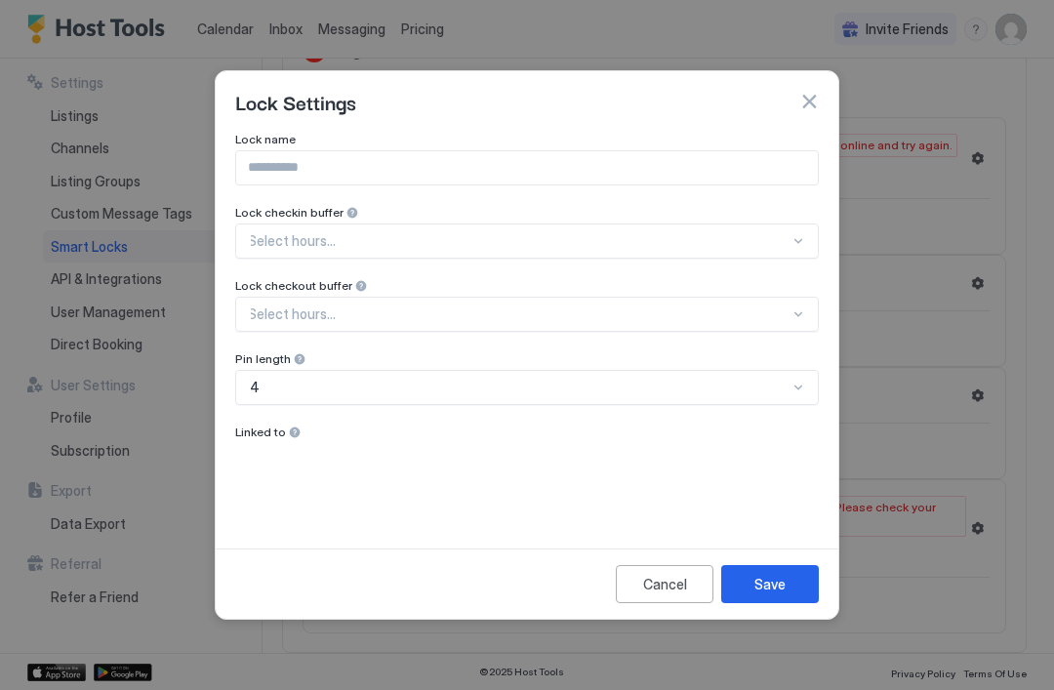
click at [789, 89] on div "Lock Settings" at bounding box center [526, 101] width 583 height 29
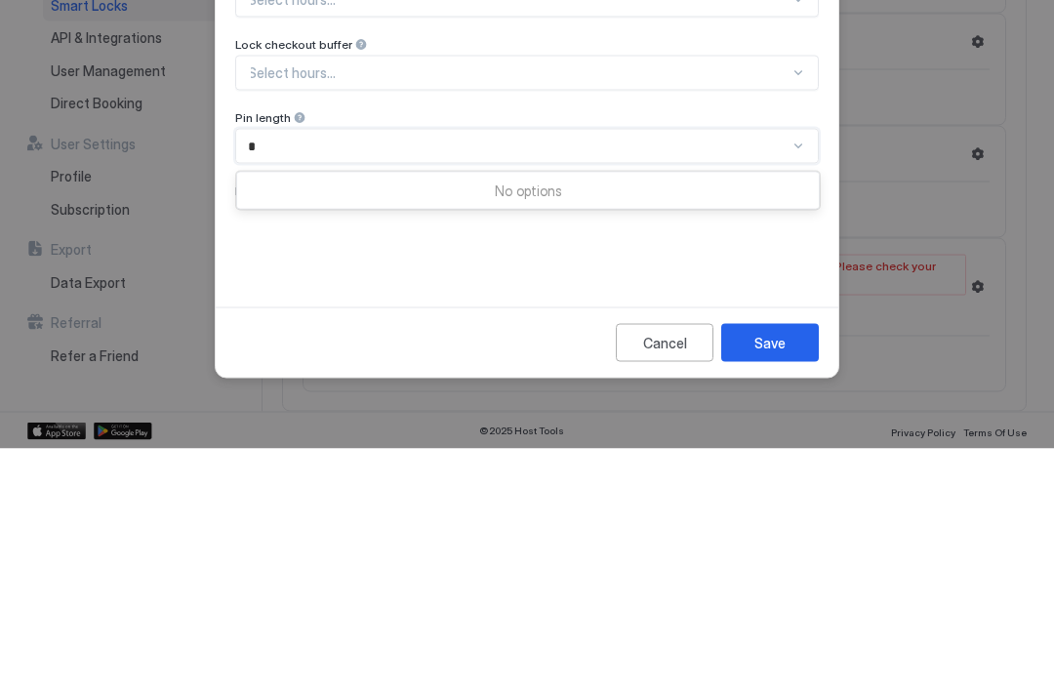
scroll to position [0, 0]
type input "*"
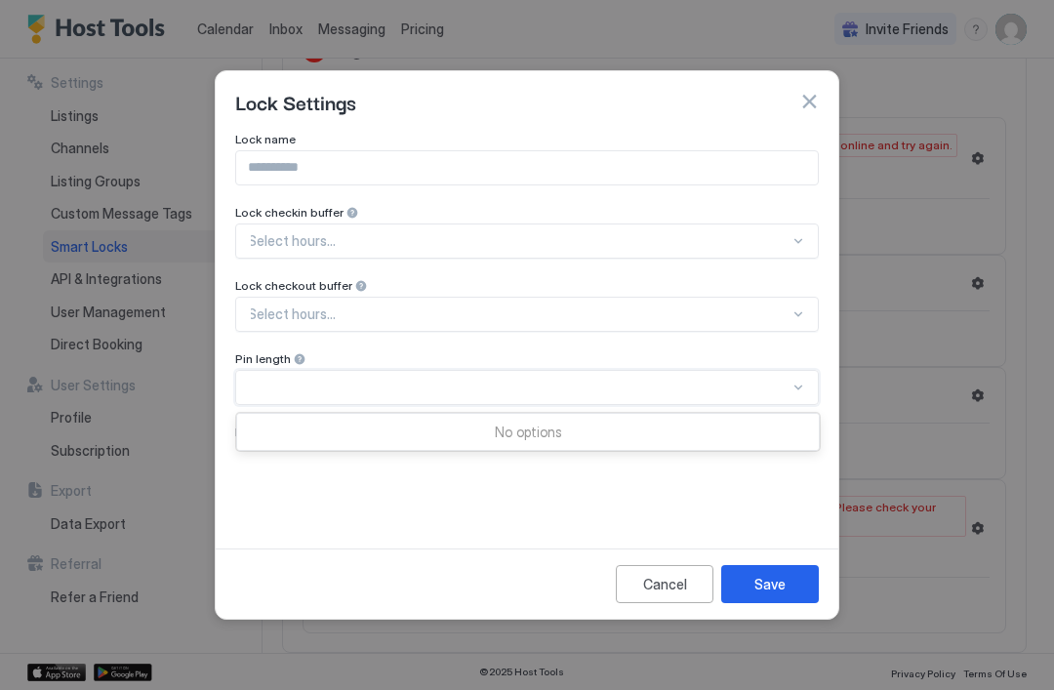
click at [780, 593] on div "Save" at bounding box center [769, 584] width 31 height 20
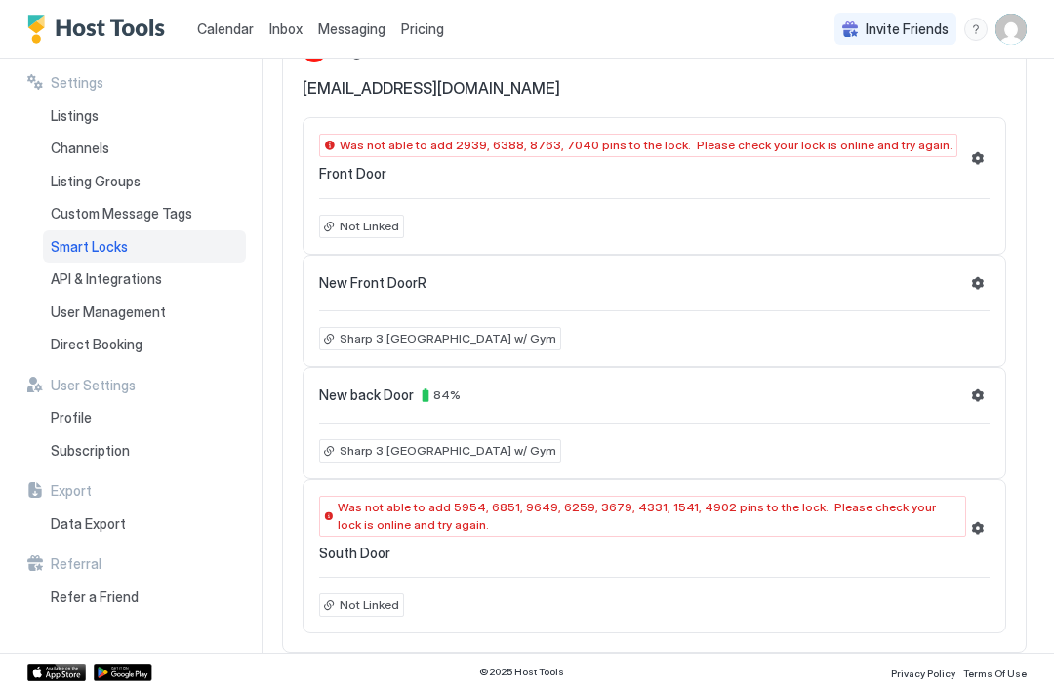
scroll to position [267, 0]
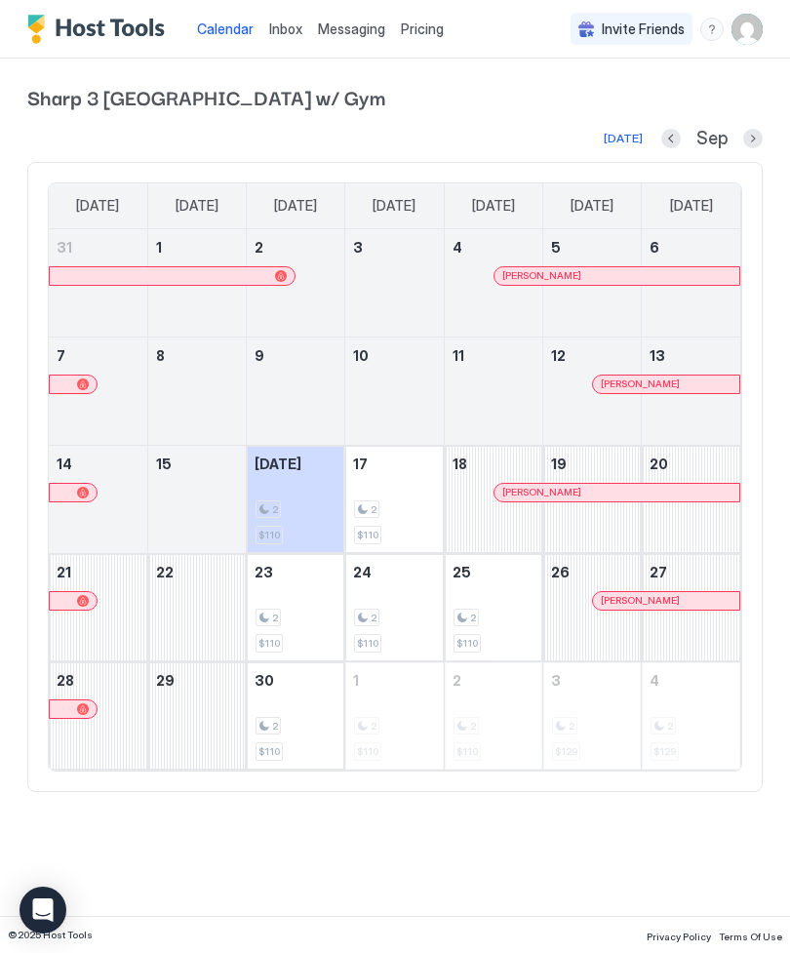
click at [757, 37] on img "User profile" at bounding box center [747, 29] width 31 height 31
click at [565, 108] on span "Settings" at bounding box center [571, 109] width 53 height 18
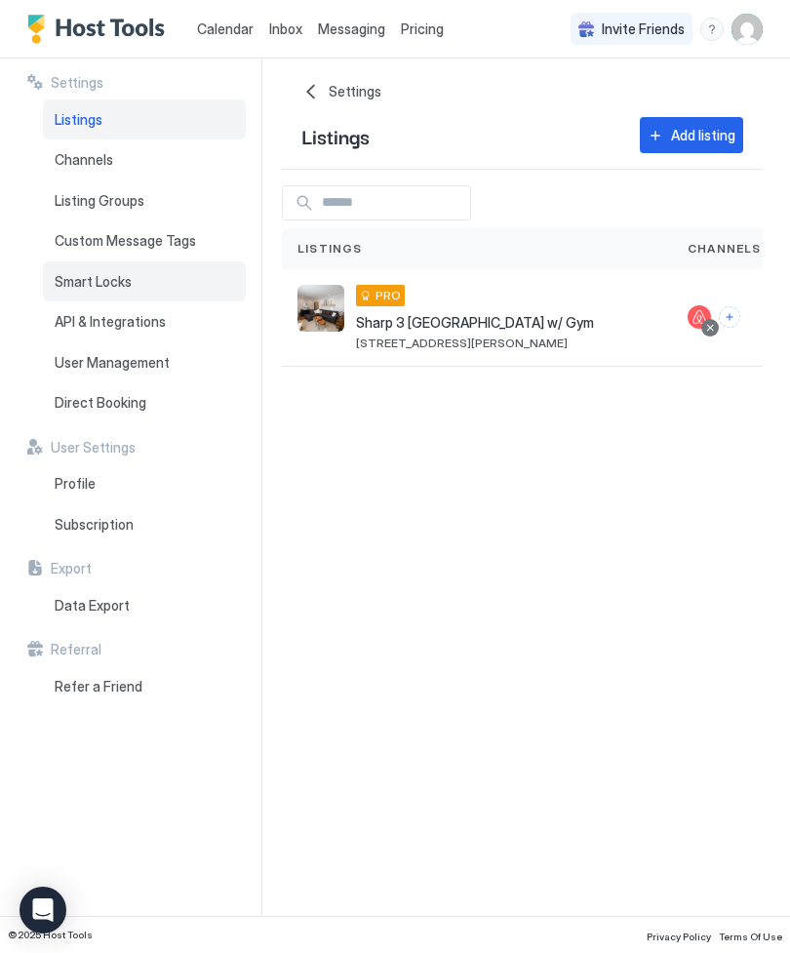
click at [103, 281] on span "Smart Locks" at bounding box center [93, 282] width 77 height 18
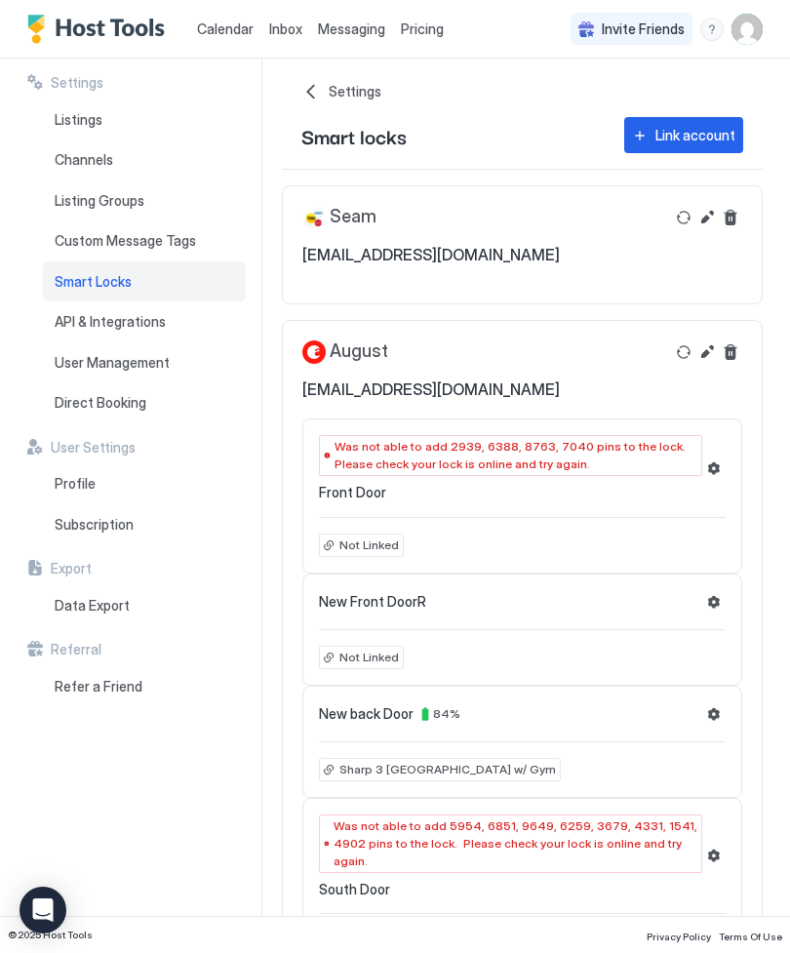
click at [495, 771] on span "Sharp 3 [GEOGRAPHIC_DATA] w/ Gym" at bounding box center [448, 770] width 217 height 18
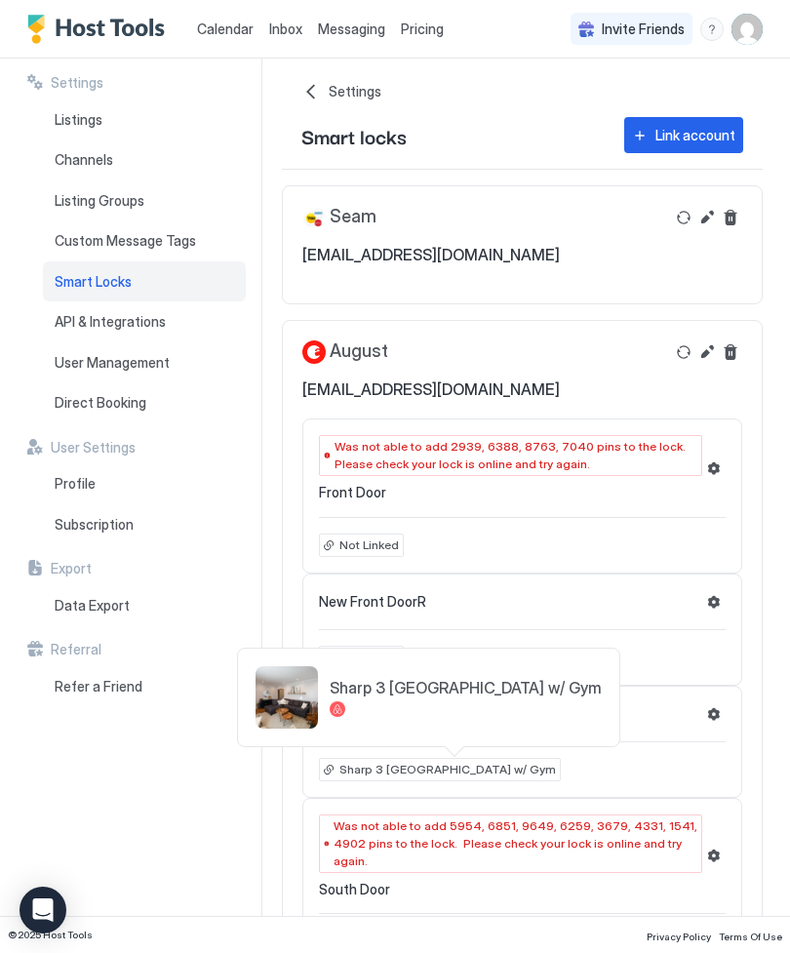
click at [519, 611] on div at bounding box center [395, 476] width 790 height 953
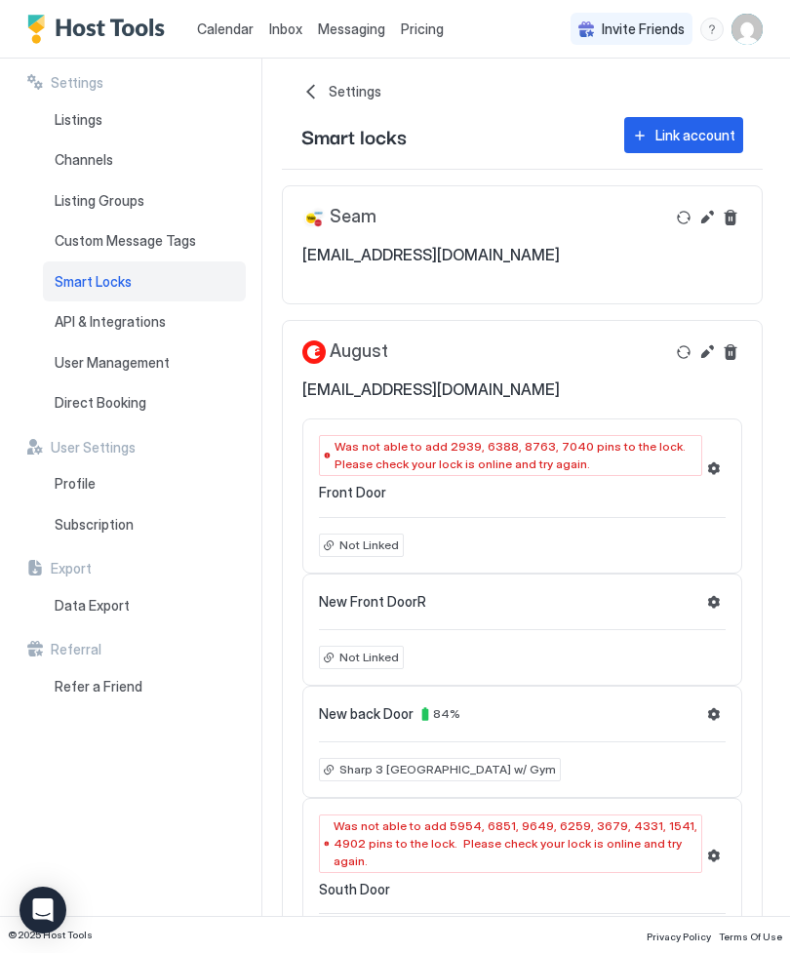
click at [372, 653] on span "Not Linked" at bounding box center [370, 658] width 60 height 18
click at [370, 667] on div "Not Linked" at bounding box center [361, 657] width 85 height 23
click at [704, 598] on button "Settings" at bounding box center [713, 601] width 23 height 23
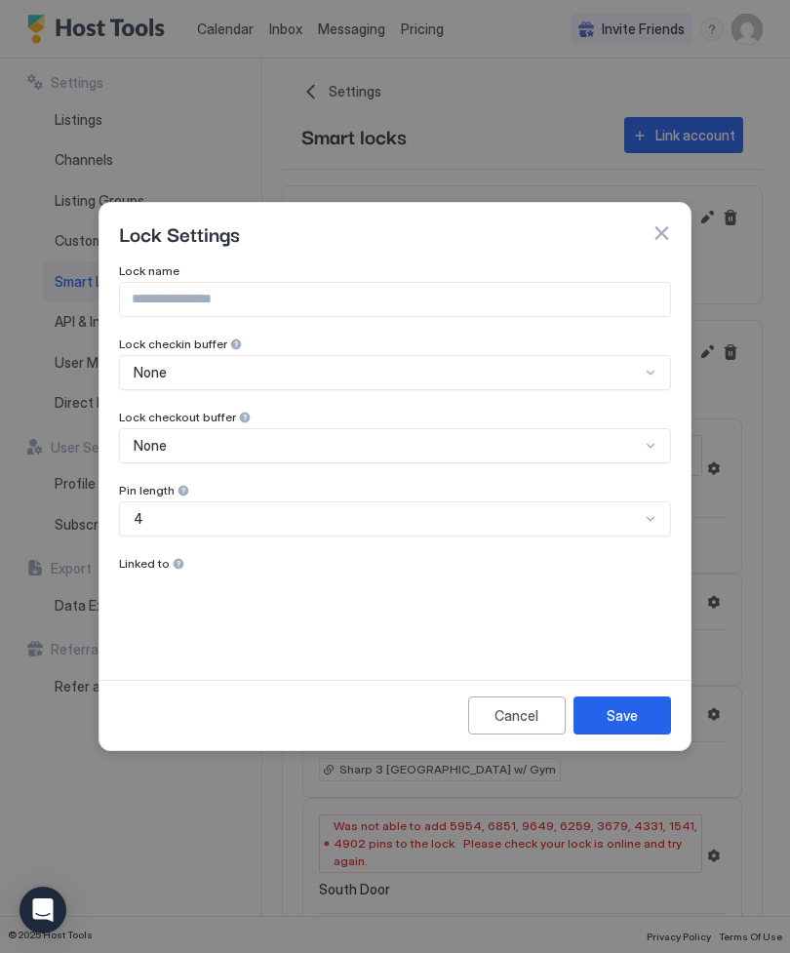
click at [153, 573] on div "Linked to" at bounding box center [395, 565] width 552 height 19
click at [175, 569] on div at bounding box center [179, 564] width 14 height 14
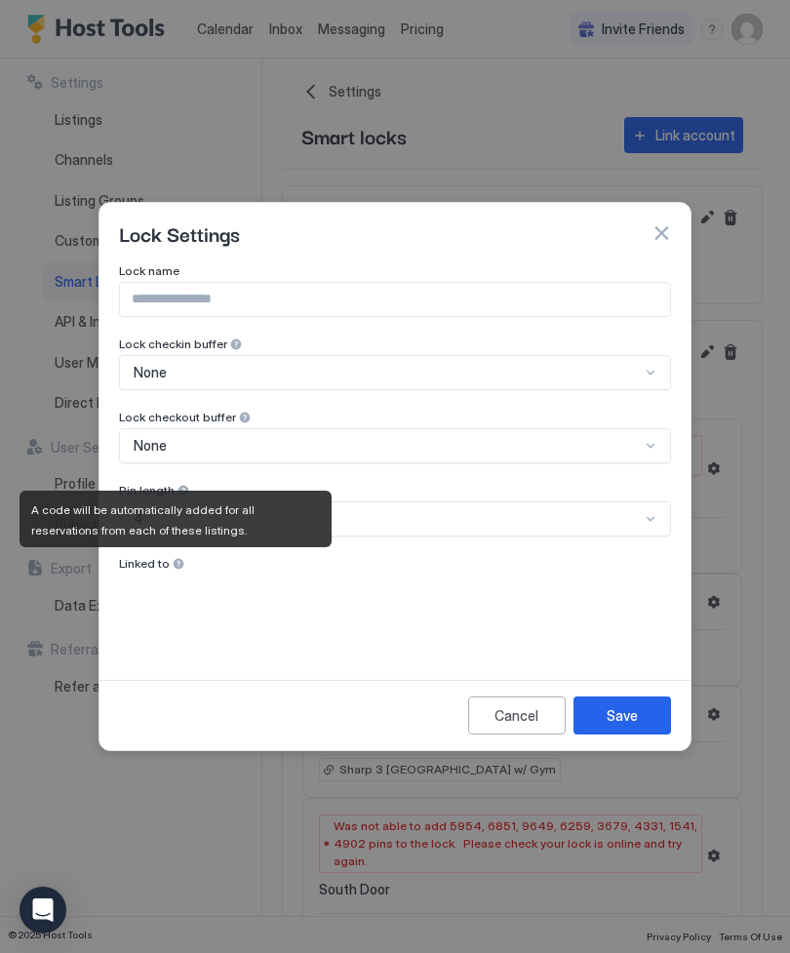
click at [522, 724] on div "Cancel" at bounding box center [517, 715] width 44 height 20
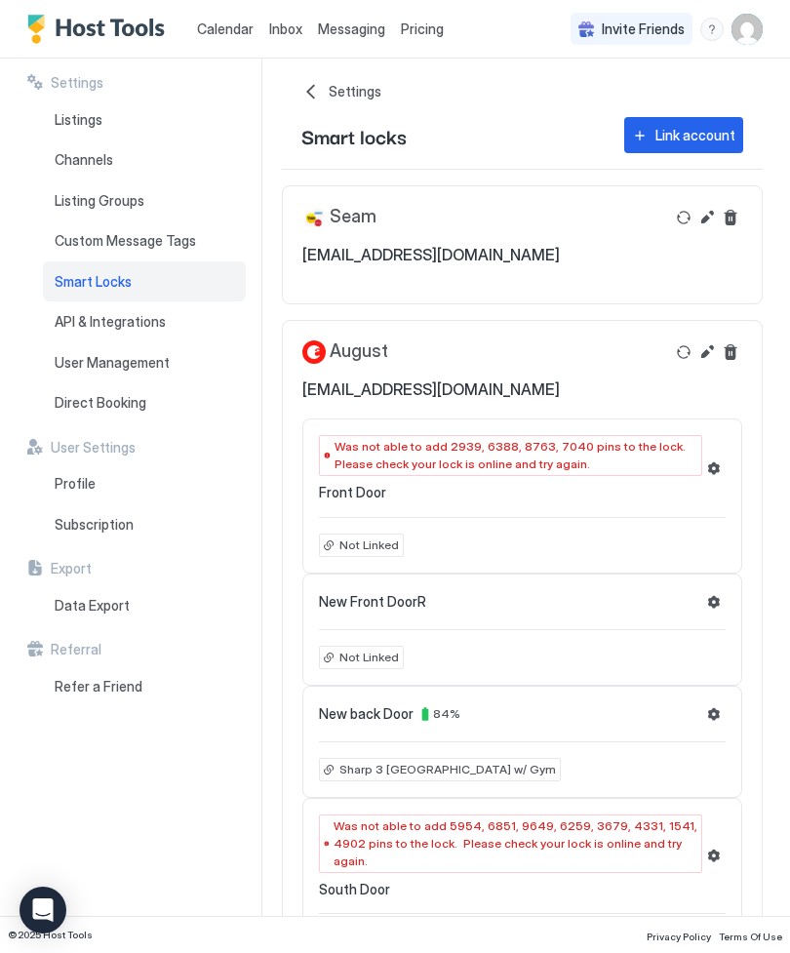
click at [354, 600] on span "New Front DoorR" at bounding box center [372, 602] width 107 height 18
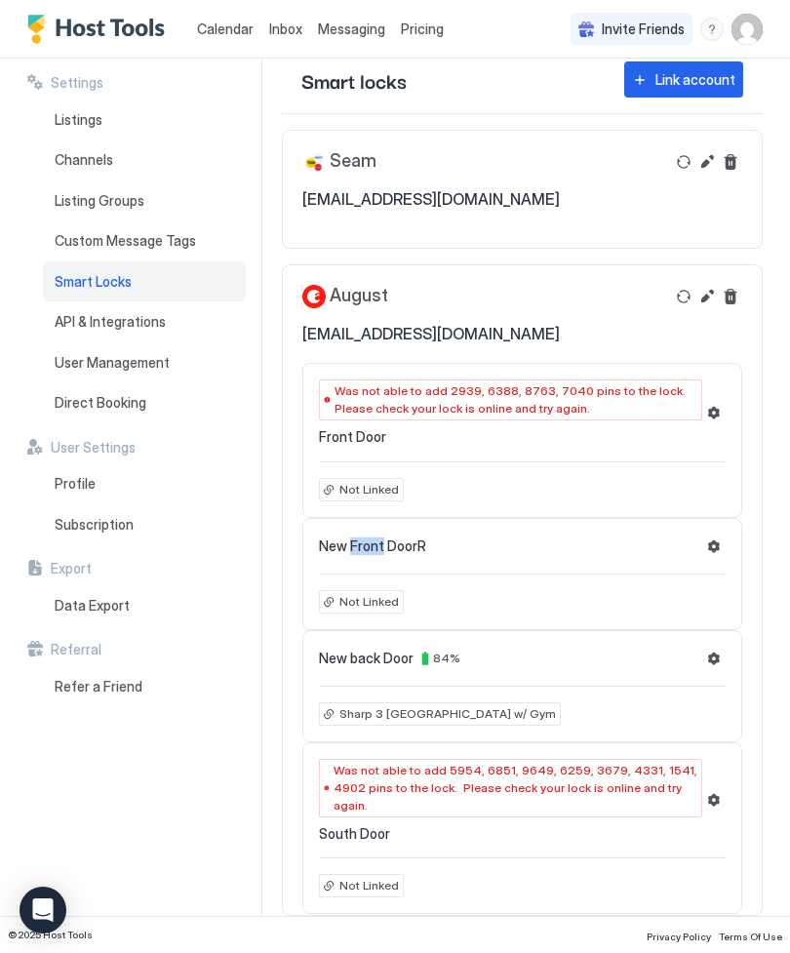
scroll to position [56, 0]
click at [710, 796] on button "Settings" at bounding box center [713, 799] width 23 height 23
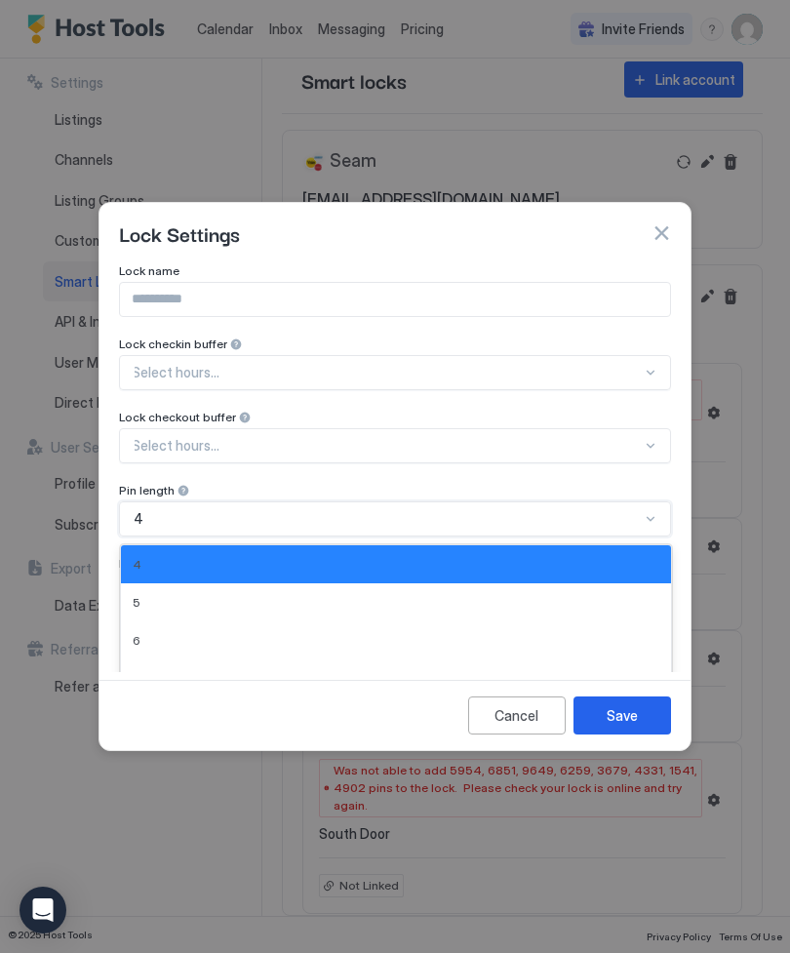
scroll to position [64, 0]
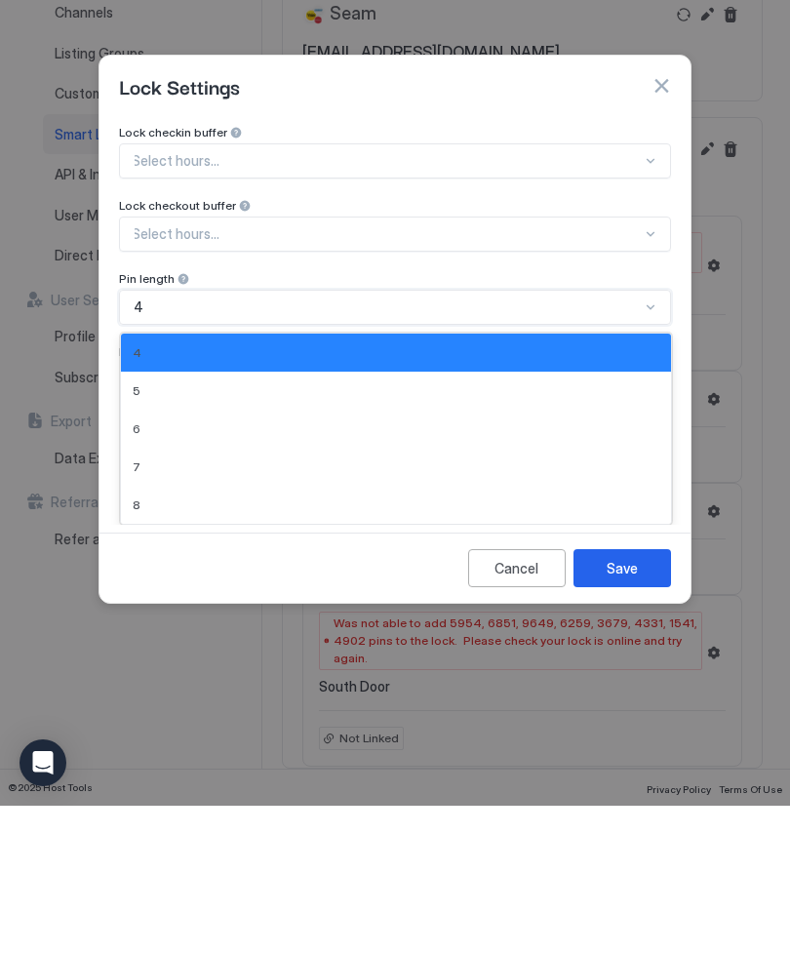
click at [514, 705] on div "Cancel" at bounding box center [517, 715] width 44 height 20
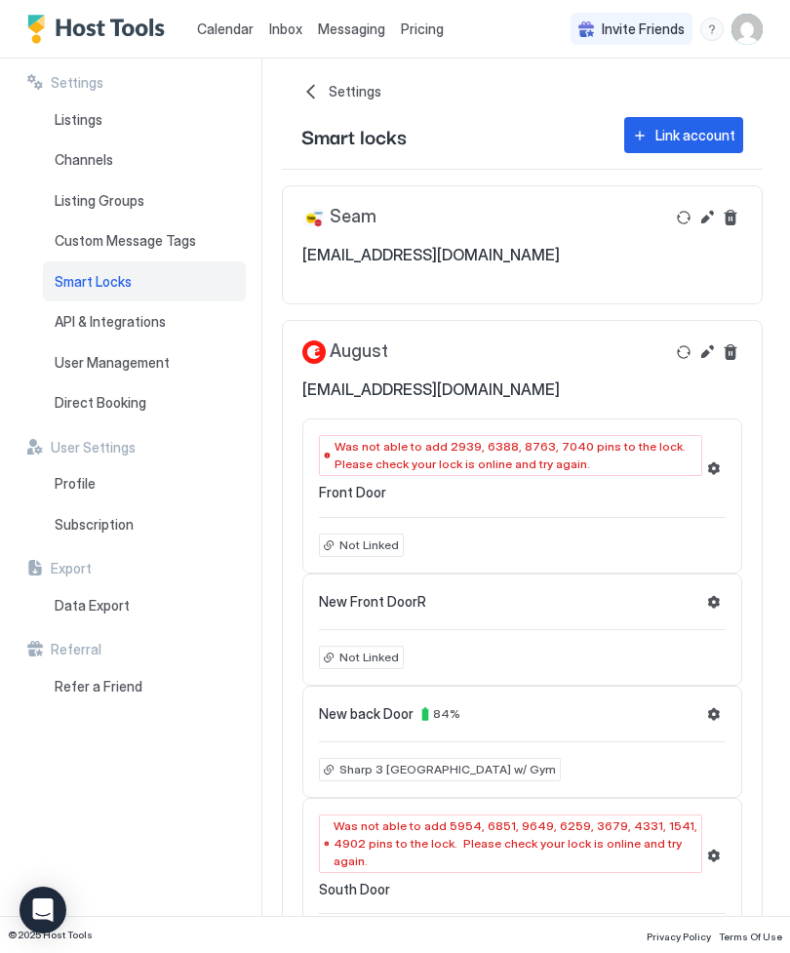
scroll to position [0, 0]
click at [66, 615] on div "Data Export" at bounding box center [144, 605] width 203 height 41
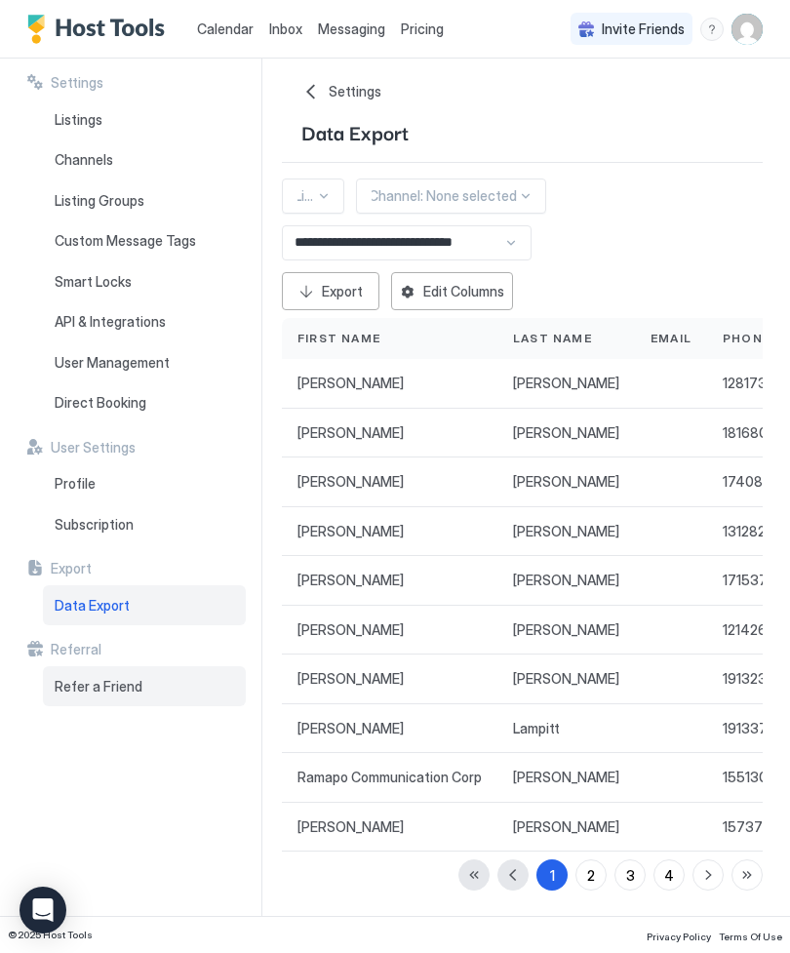
click at [50, 671] on div "Refer a Friend" at bounding box center [144, 686] width 203 height 41
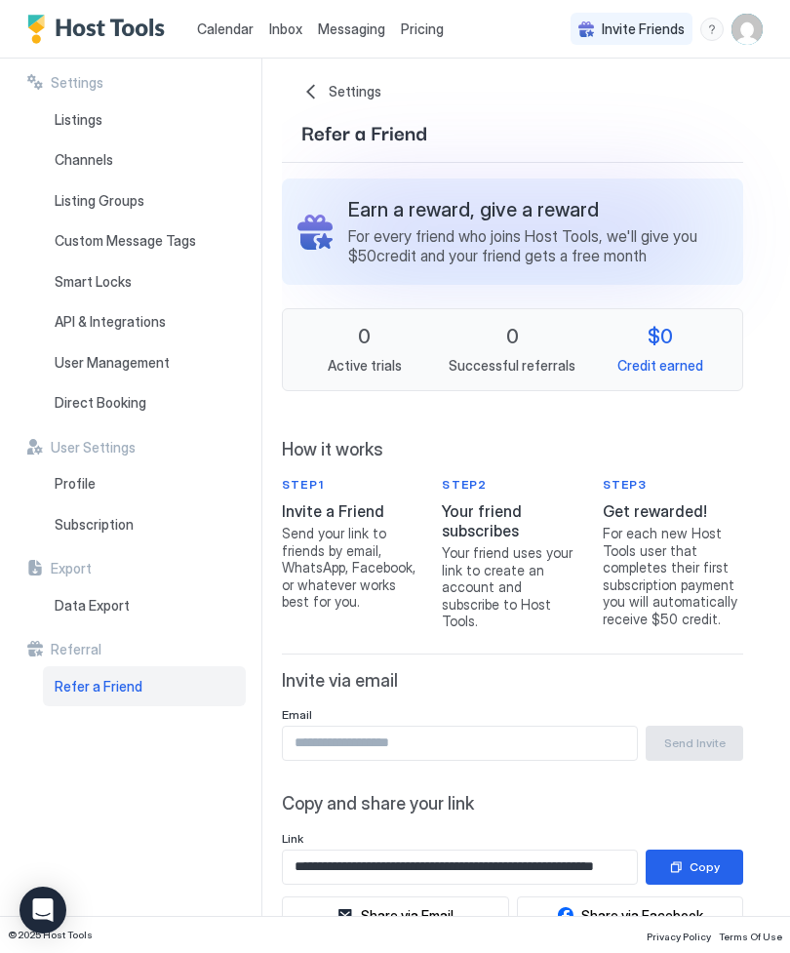
click at [183, 781] on div "Settings Listings Channels Listing Groups Custom Message Tags Smart Locks API &…" at bounding box center [144, 488] width 234 height 858
click at [41, 911] on icon "Open Intercom Messenger" at bounding box center [43, 910] width 20 height 23
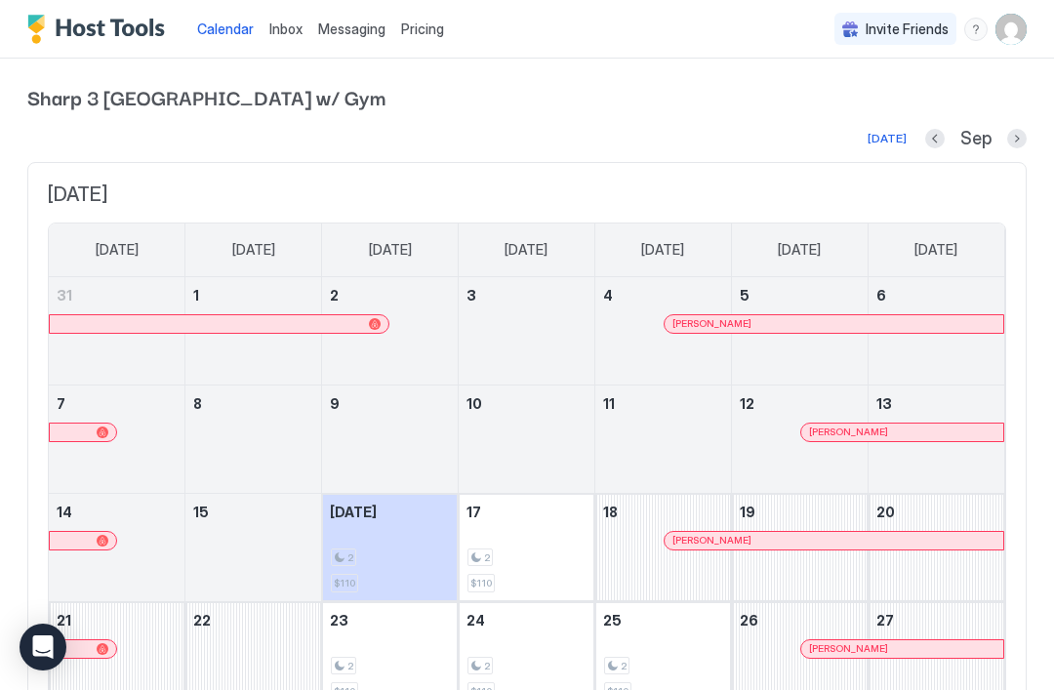
click at [1007, 36] on img "User profile" at bounding box center [1010, 29] width 31 height 31
click at [832, 105] on span "Settings" at bounding box center [835, 109] width 53 height 18
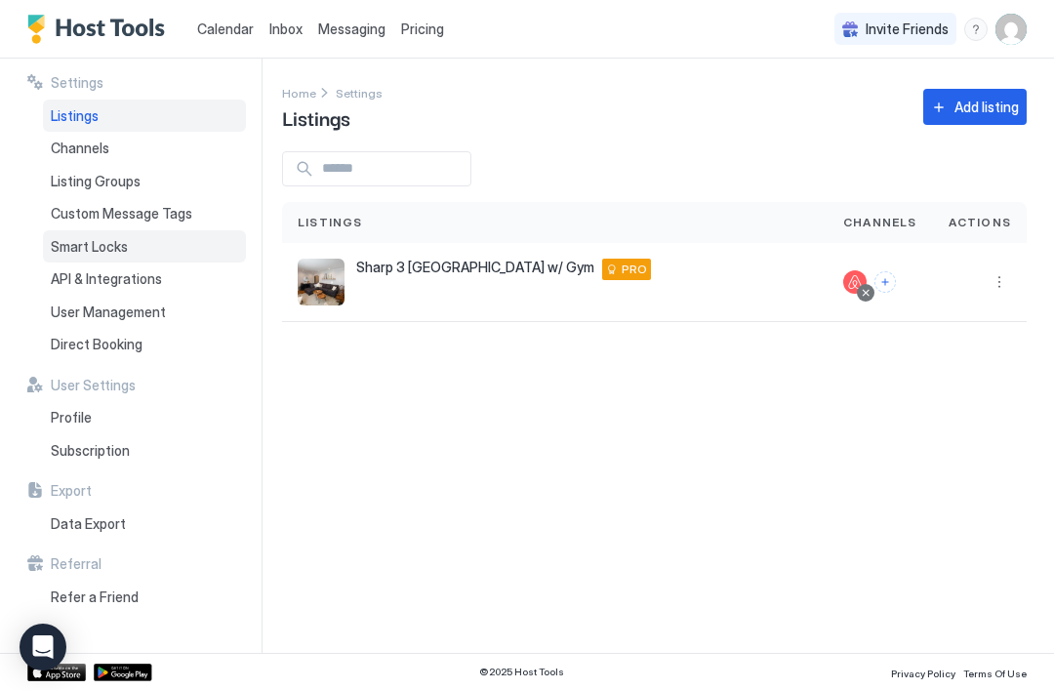
click at [98, 250] on span "Smart Locks" at bounding box center [89, 247] width 77 height 18
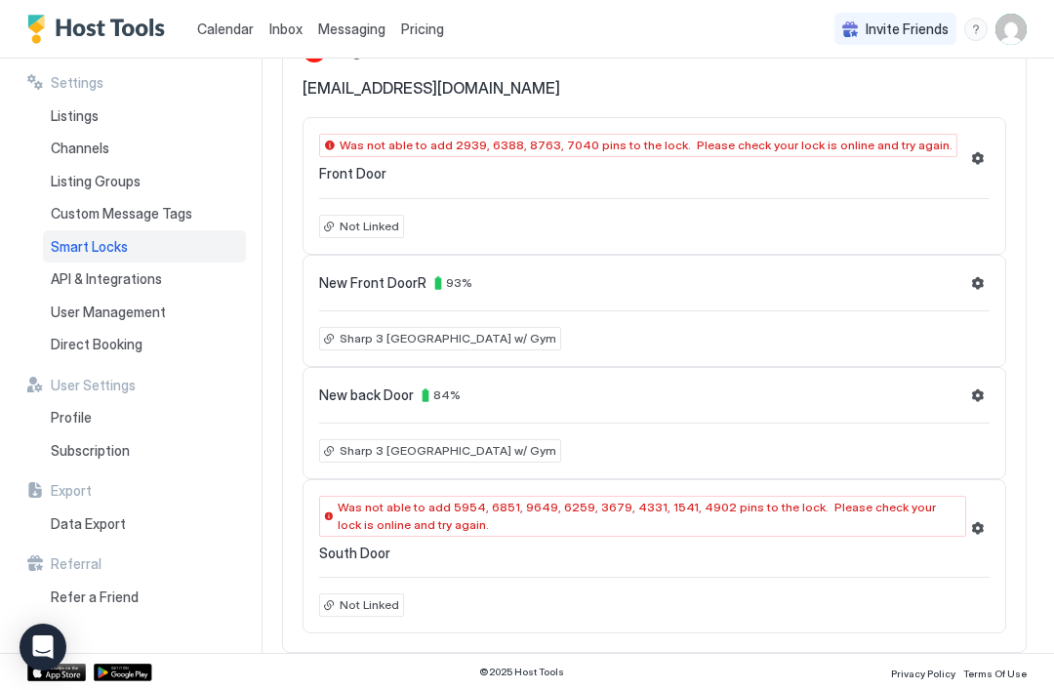
scroll to position [267, 0]
click at [452, 288] on span "93 %" at bounding box center [459, 282] width 26 height 15
click at [459, 285] on span "93 %" at bounding box center [459, 282] width 26 height 15
click at [456, 271] on div "New Front DoorR 93 %" at bounding box center [654, 282] width 670 height 23
click at [14, 279] on div "Settings Listings Channels Listing Groups Custom Message Tags Smart Locks API &…" at bounding box center [131, 356] width 262 height 594
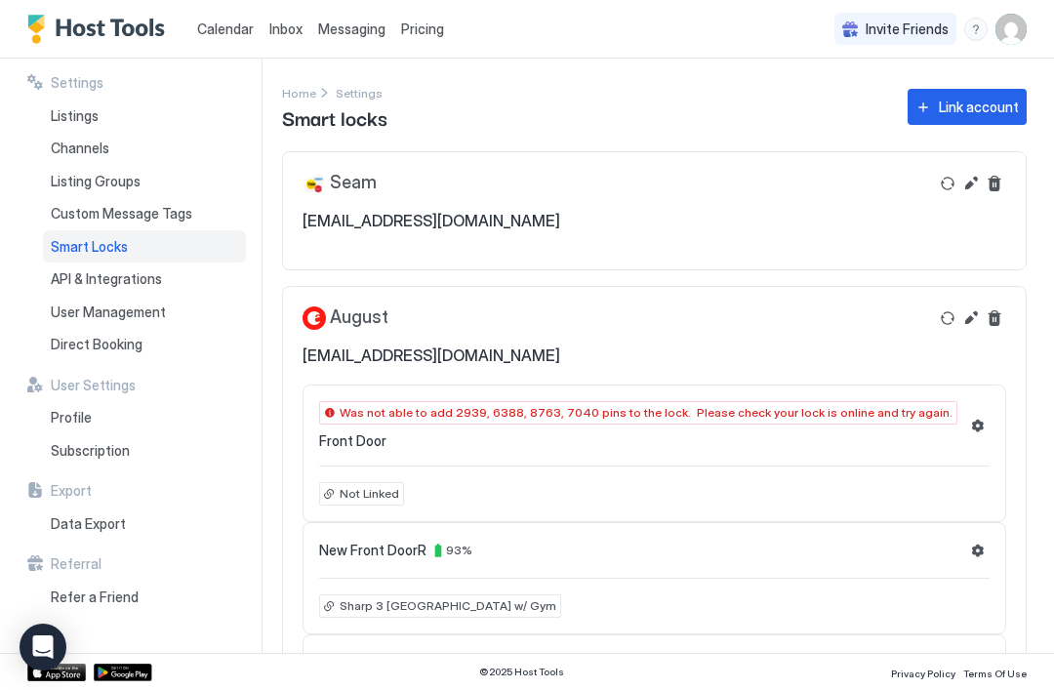
scroll to position [0, 0]
